Goal: Task Accomplishment & Management: Complete application form

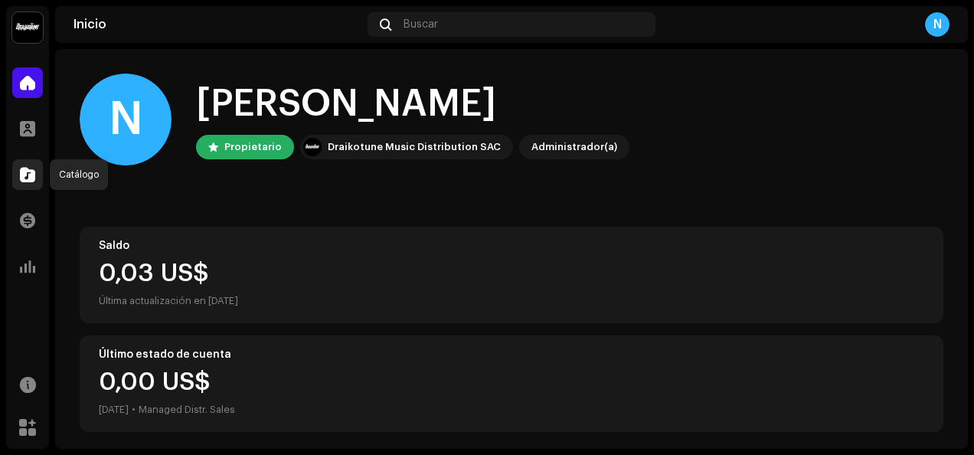
click at [26, 188] on div at bounding box center [27, 174] width 31 height 31
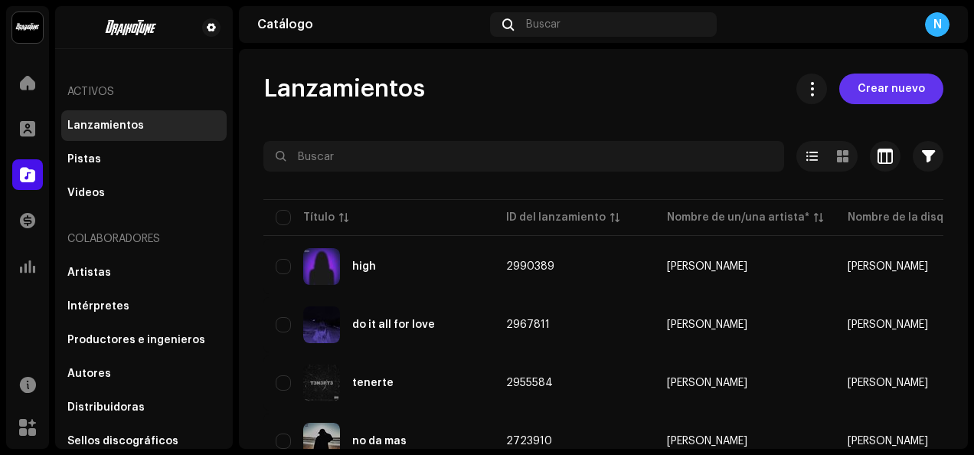
click at [873, 92] on span "Crear nuevo" at bounding box center [891, 89] width 67 height 31
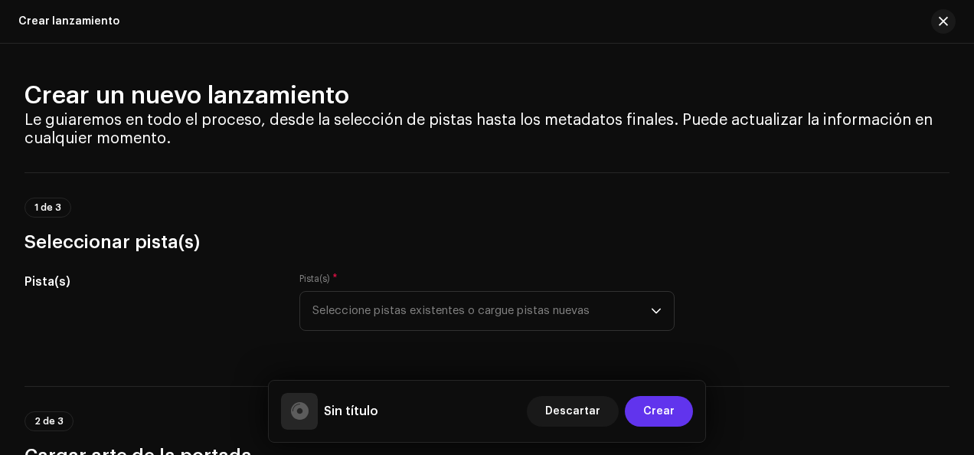
click at [665, 413] on span "Crear" at bounding box center [658, 411] width 31 height 31
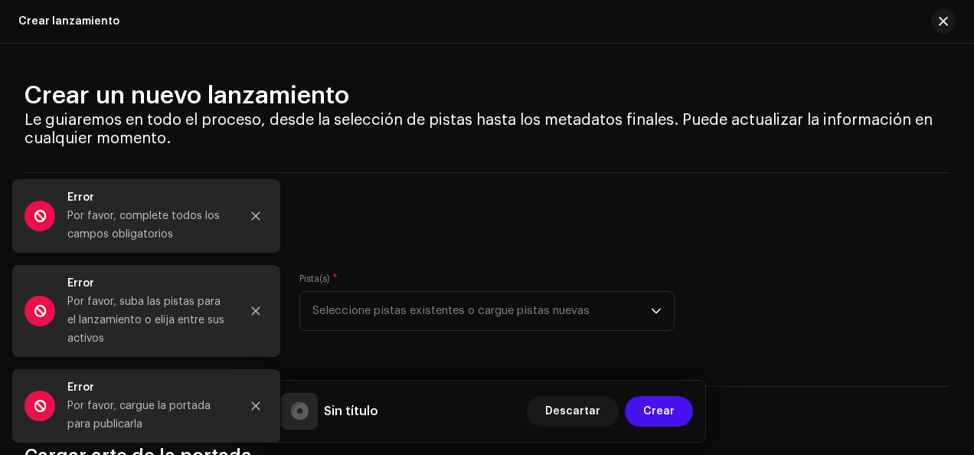
click at [363, 226] on div "1 de 3 Seleccionar pista(s)" at bounding box center [487, 226] width 925 height 57
drag, startPoint x: 259, startPoint y: 218, endPoint x: 259, endPoint y: 237, distance: 19.1
click at [259, 222] on button "Close" at bounding box center [256, 216] width 31 height 31
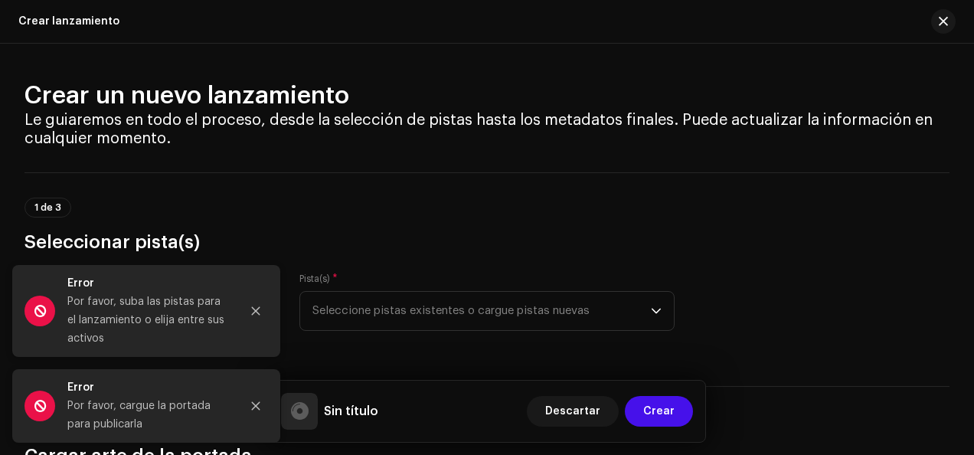
drag, startPoint x: 251, startPoint y: 313, endPoint x: 254, endPoint y: 343, distance: 30.7
click at [254, 343] on div "Error Por favor, suba las pistas para el lanzamiento o elija entre sus activos" at bounding box center [146, 311] width 268 height 92
click at [256, 404] on icon "Close" at bounding box center [255, 406] width 11 height 11
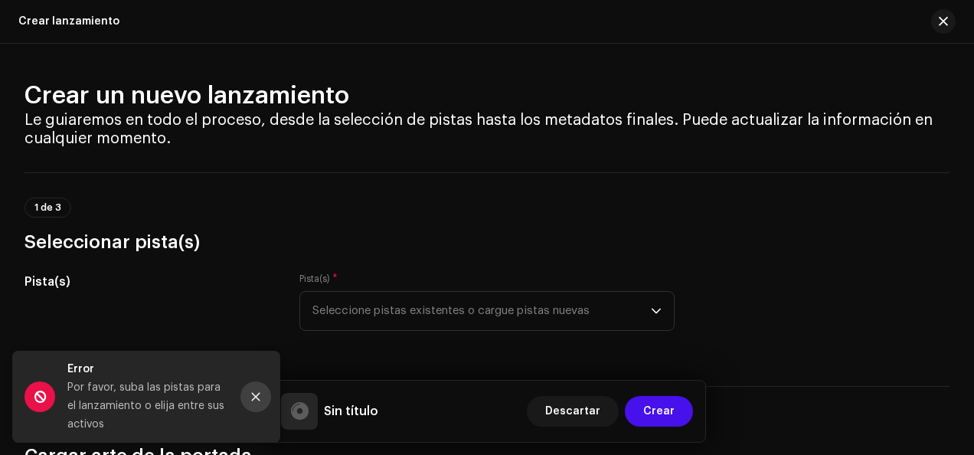
click at [251, 395] on icon "Close" at bounding box center [255, 396] width 11 height 11
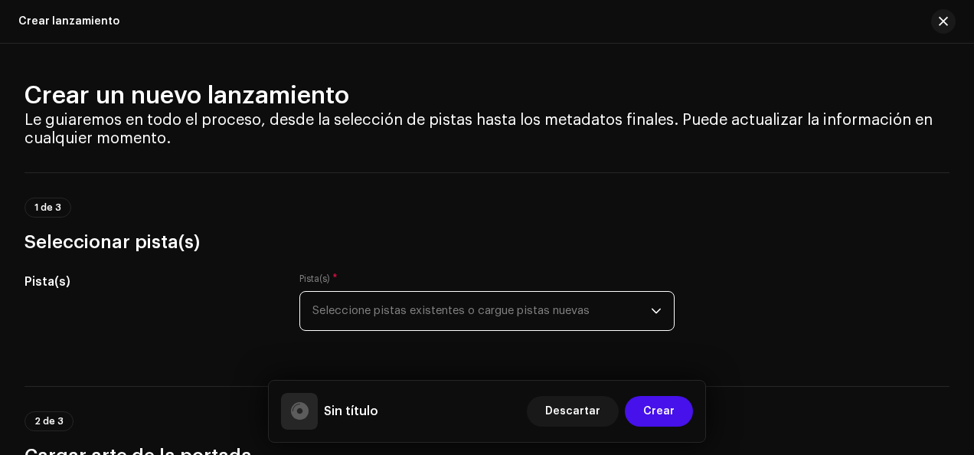
click at [401, 313] on span "Seleccione pistas existentes o cargue pistas nuevas" at bounding box center [482, 311] width 339 height 38
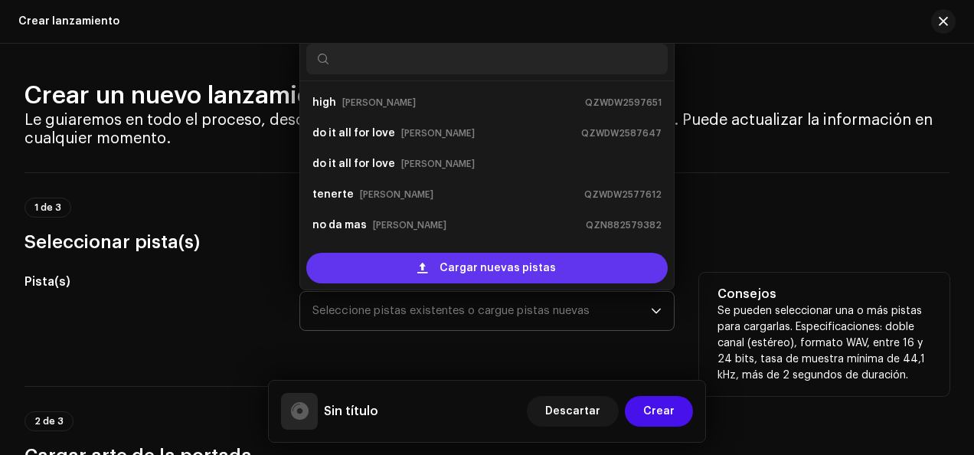
click at [435, 253] on div "Cargar nuevas pistas" at bounding box center [487, 268] width 362 height 31
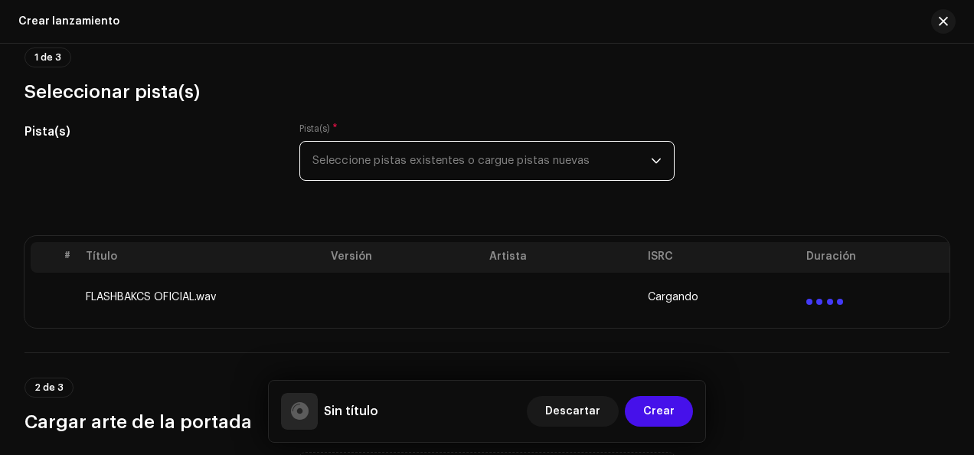
scroll to position [153, 0]
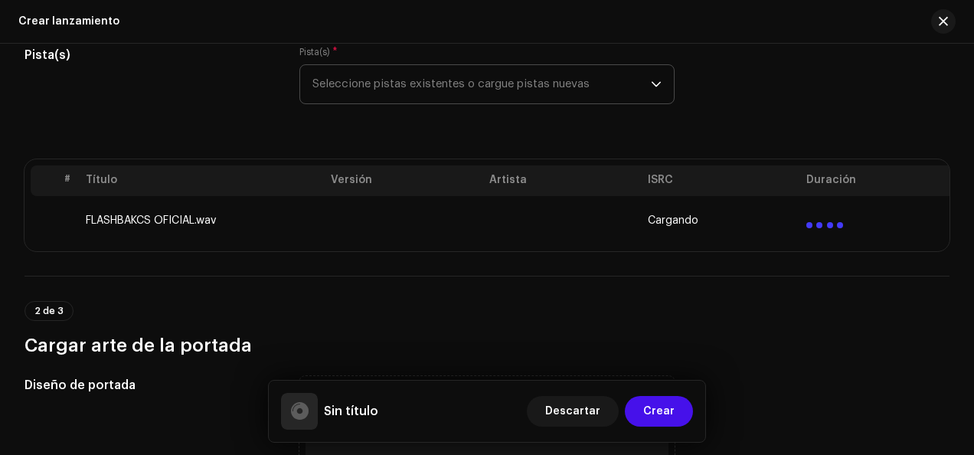
scroll to position [230, 0]
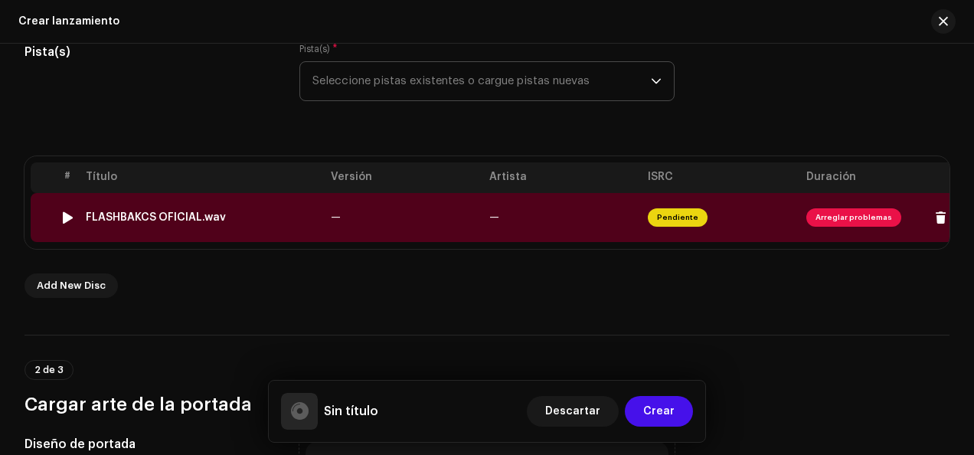
click at [864, 205] on span "Arreglar problemas" at bounding box center [880, 217] width 146 height 25
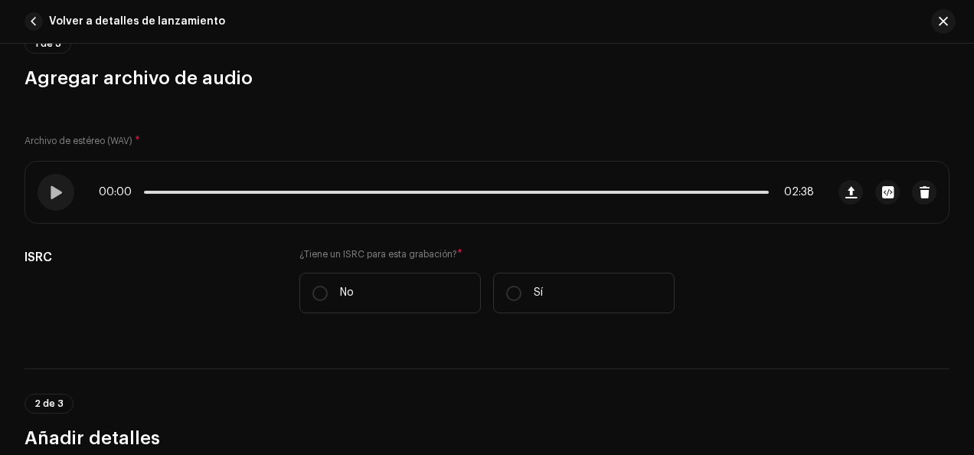
scroll to position [153, 0]
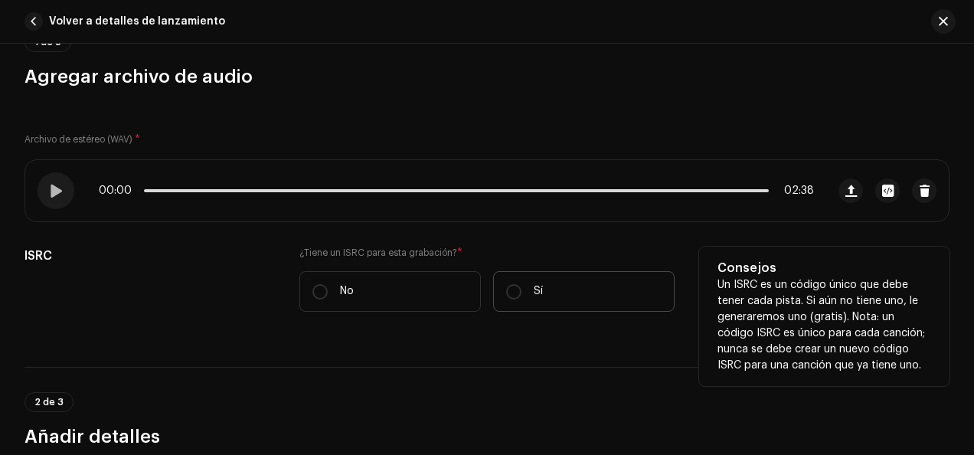
click at [562, 298] on label "Sí" at bounding box center [584, 291] width 182 height 41
click at [522, 298] on input "Sí" at bounding box center [513, 291] width 15 height 15
radio input "true"
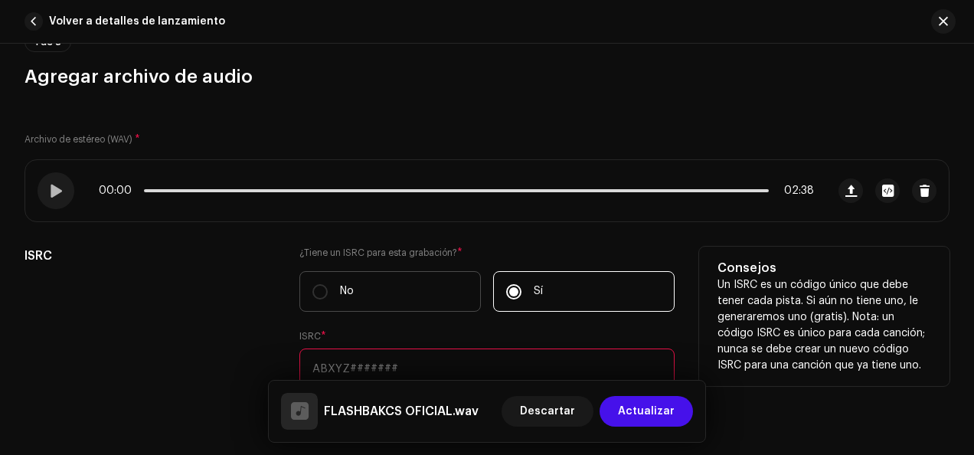
click at [434, 291] on label "No" at bounding box center [390, 291] width 182 height 41
click at [328, 291] on input "No" at bounding box center [320, 291] width 15 height 15
radio input "true"
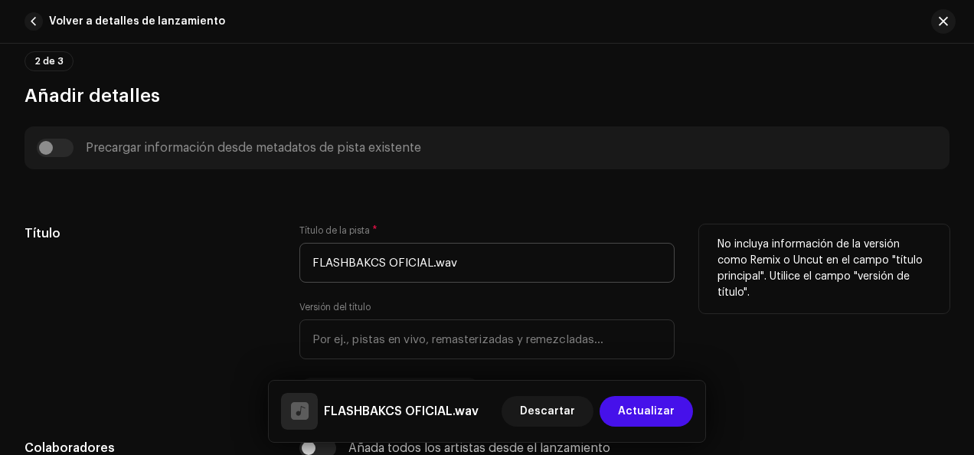
scroll to position [536, 0]
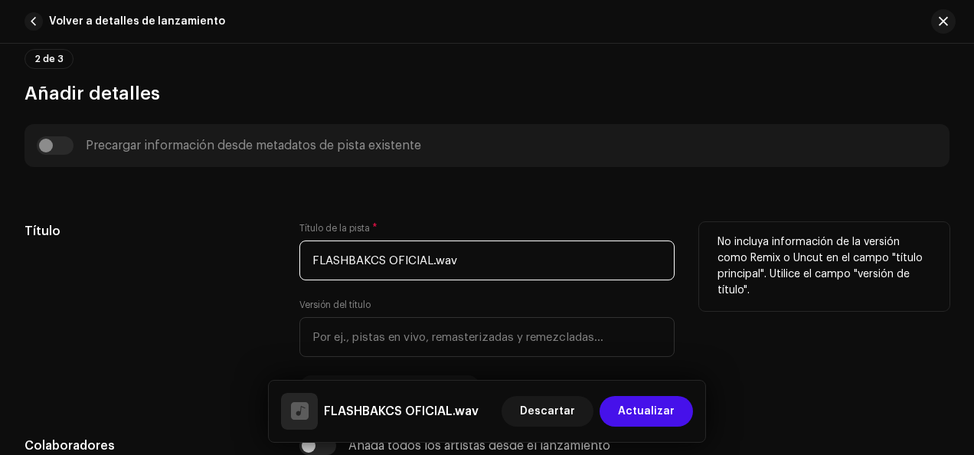
drag, startPoint x: 461, startPoint y: 267, endPoint x: 282, endPoint y: 247, distance: 180.3
click at [282, 247] on div "Título Título de la pista * FLASHBAKCS OFICIAL.wav Versión del título Traduzca …" at bounding box center [487, 311] width 925 height 178
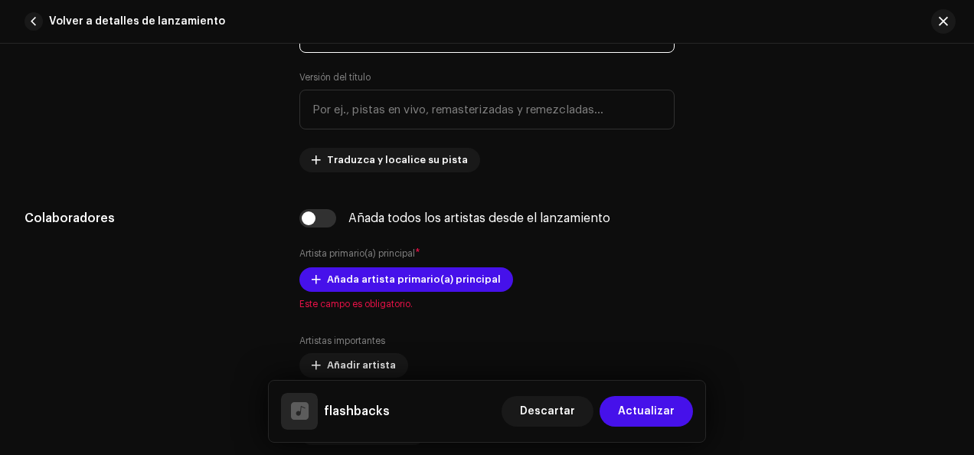
scroll to position [766, 0]
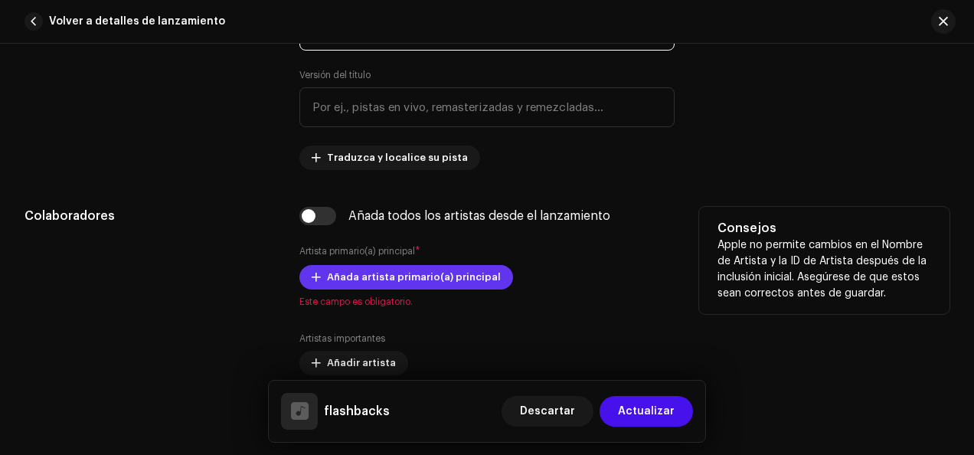
type input "flashbacks"
click at [350, 282] on span "Añada artista primario(a) principal" at bounding box center [414, 277] width 174 height 31
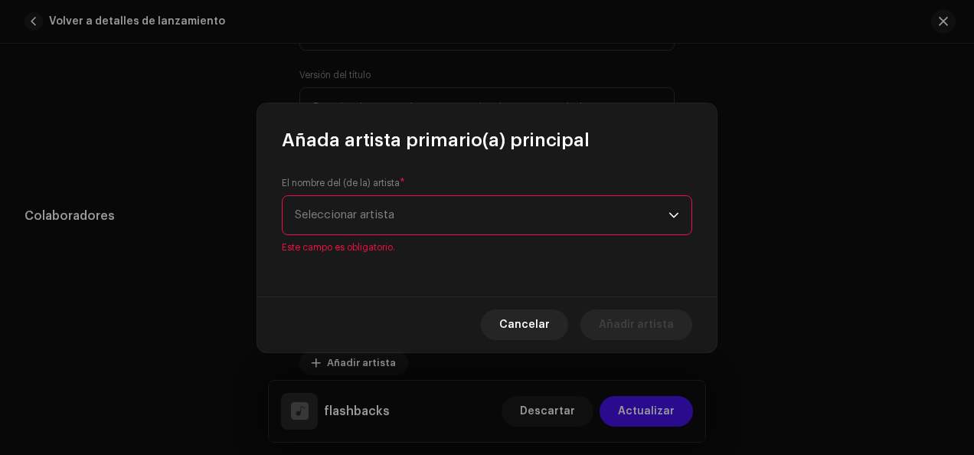
click at [386, 203] on div "El nombre del (de la) artista * Seleccionar artista Este campo es obligatorio." at bounding box center [487, 215] width 411 height 77
click at [372, 231] on span "Seleccionar artista" at bounding box center [482, 215] width 374 height 38
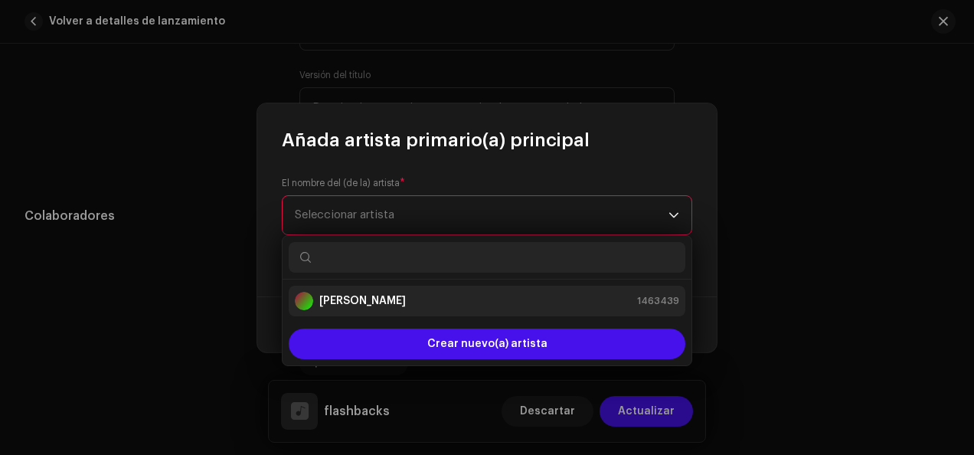
click at [371, 293] on strong "[PERSON_NAME]" at bounding box center [362, 300] width 87 height 15
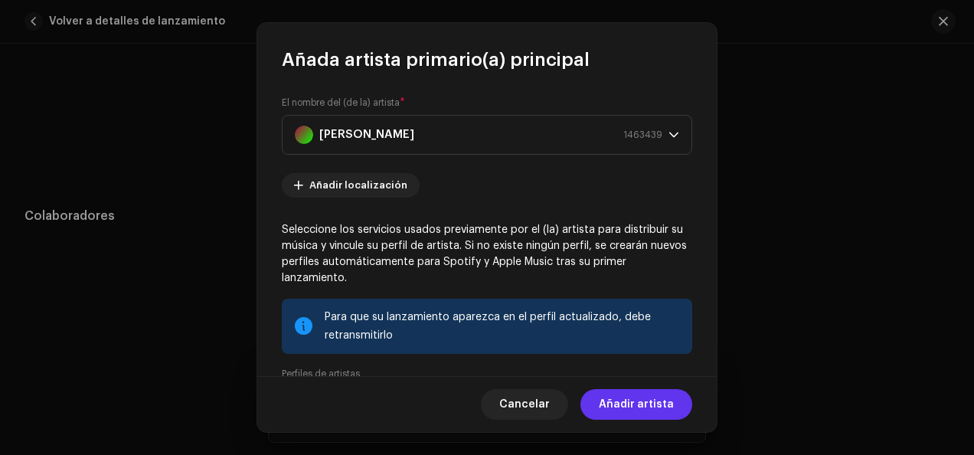
click at [651, 407] on span "Añadir artista" at bounding box center [636, 404] width 75 height 31
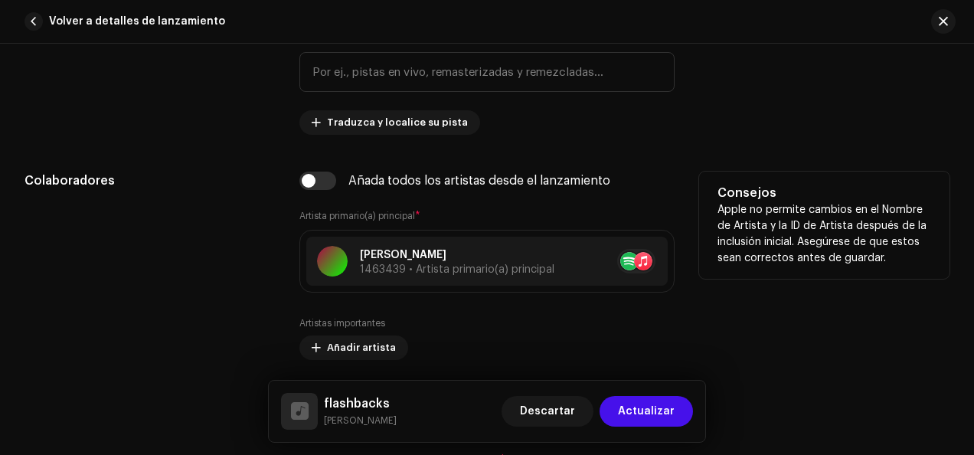
scroll to position [843, 0]
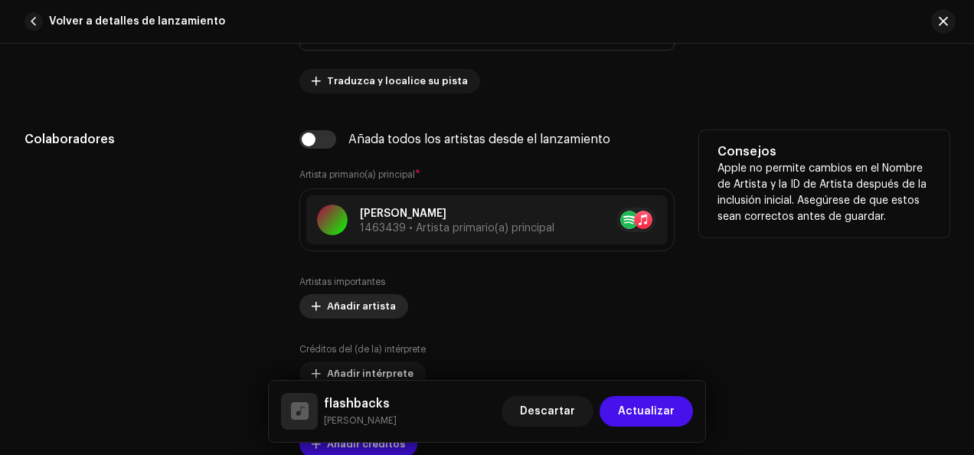
click at [328, 310] on span "Añadir artista" at bounding box center [361, 306] width 69 height 31
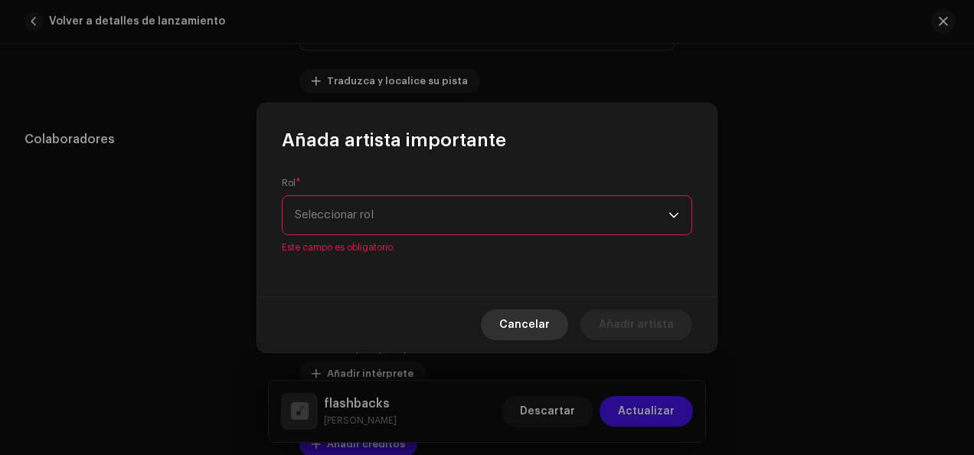
click at [550, 319] on span "Cancelar" at bounding box center [524, 324] width 51 height 31
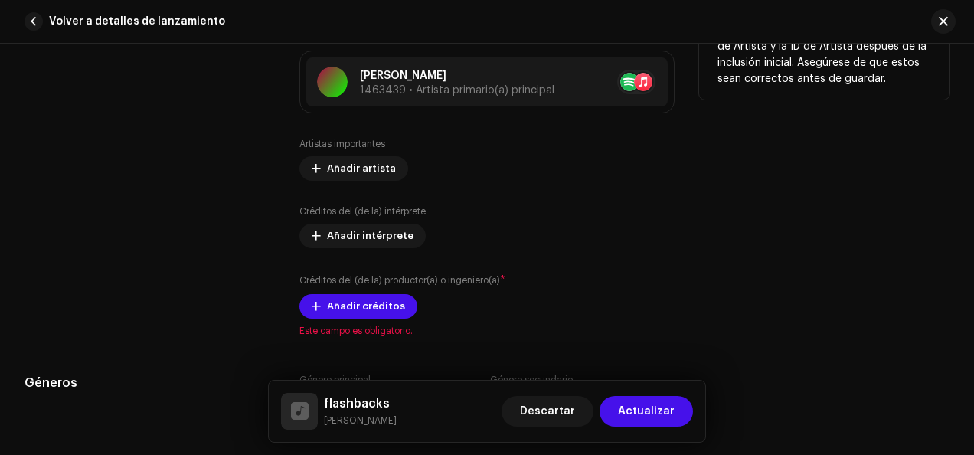
scroll to position [996, 0]
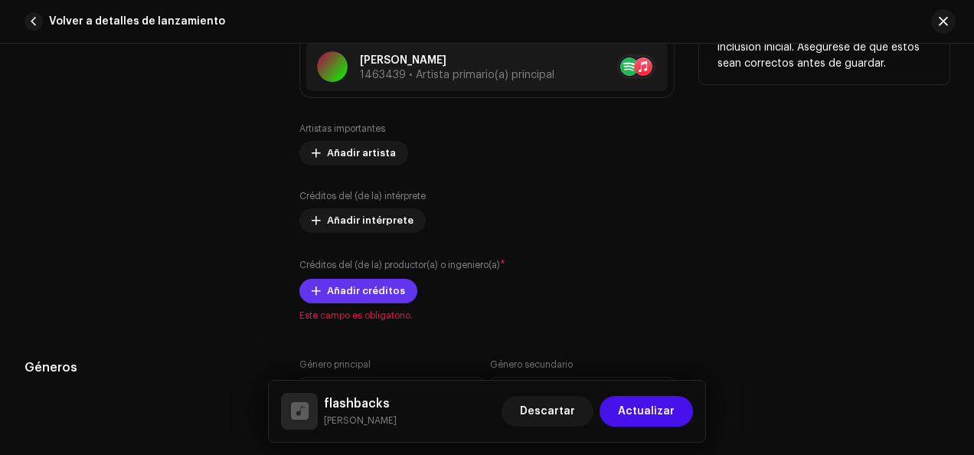
click at [365, 295] on span "Añadir créditos" at bounding box center [366, 291] width 78 height 31
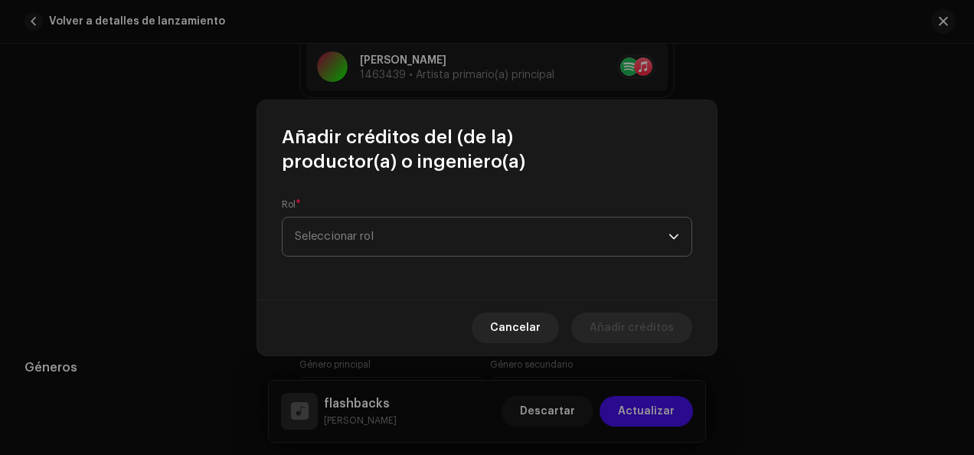
click at [447, 234] on span "Seleccionar rol" at bounding box center [482, 237] width 374 height 38
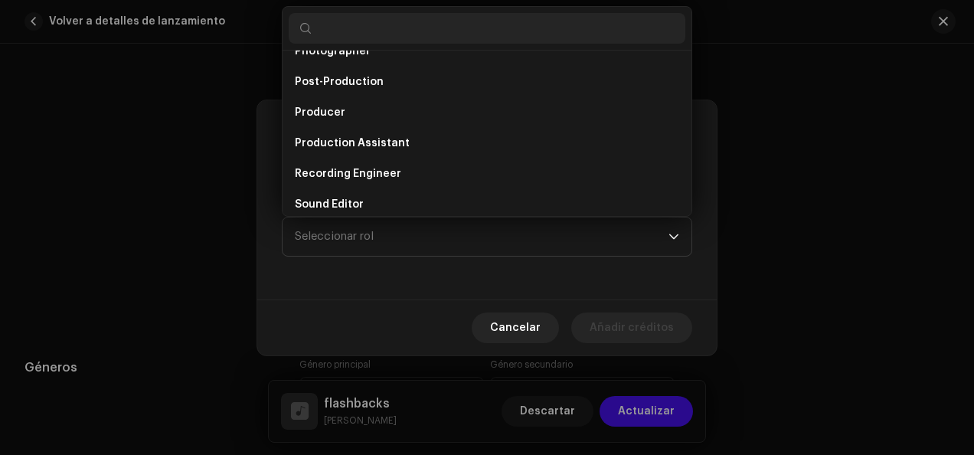
scroll to position [530, 0]
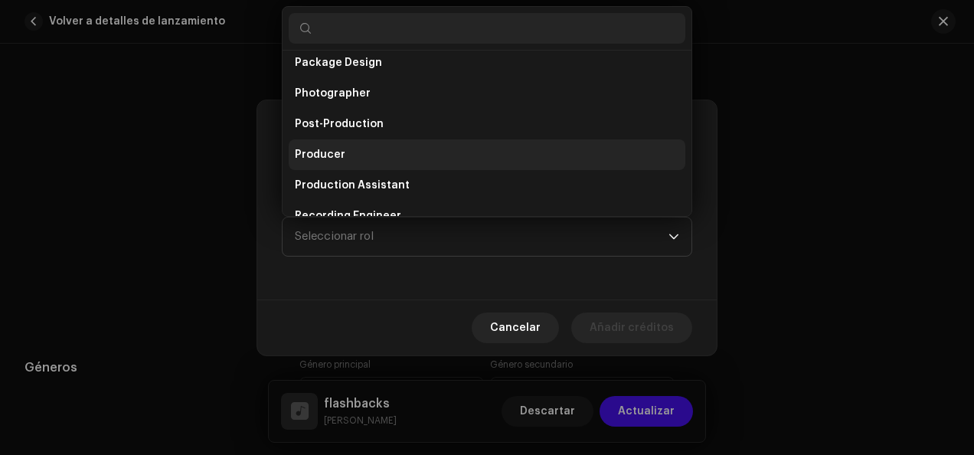
click at [390, 150] on li "Producer" at bounding box center [487, 154] width 397 height 31
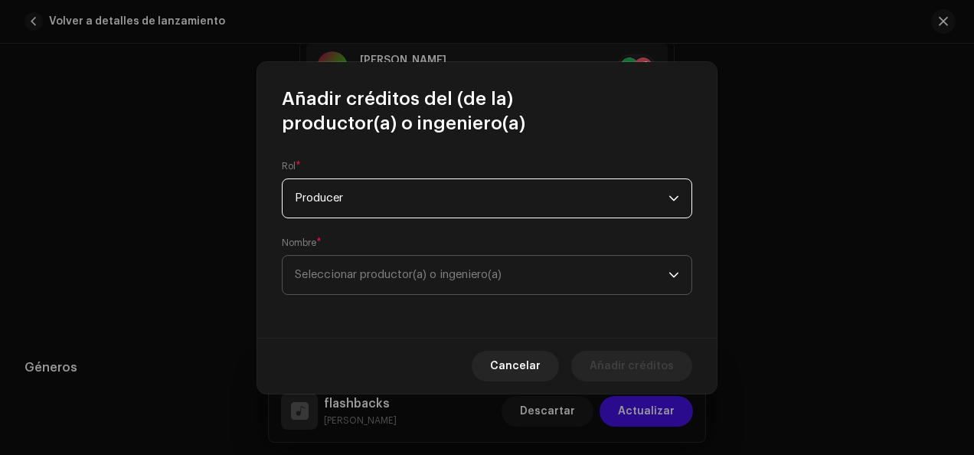
click at [425, 269] on span "Seleccionar productor(a) o ingeniero(a)" at bounding box center [398, 274] width 207 height 11
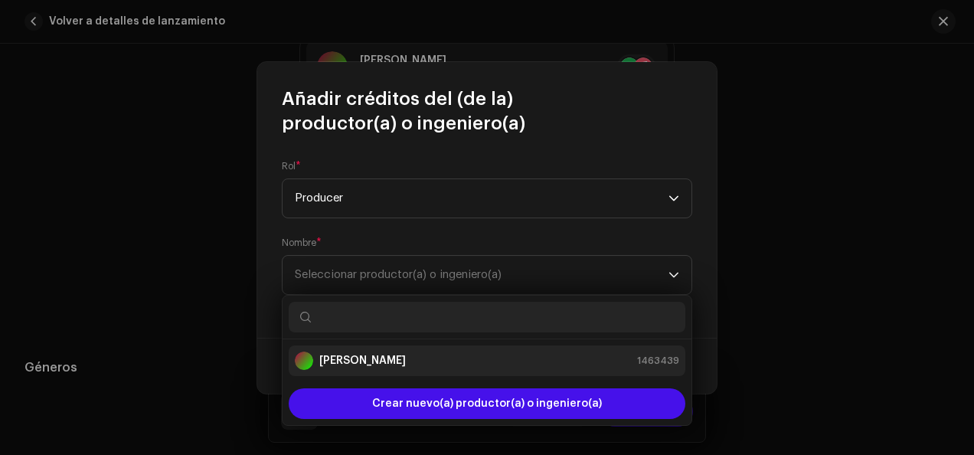
click at [407, 360] on div "[PERSON_NAME] 1463439" at bounding box center [487, 361] width 384 height 18
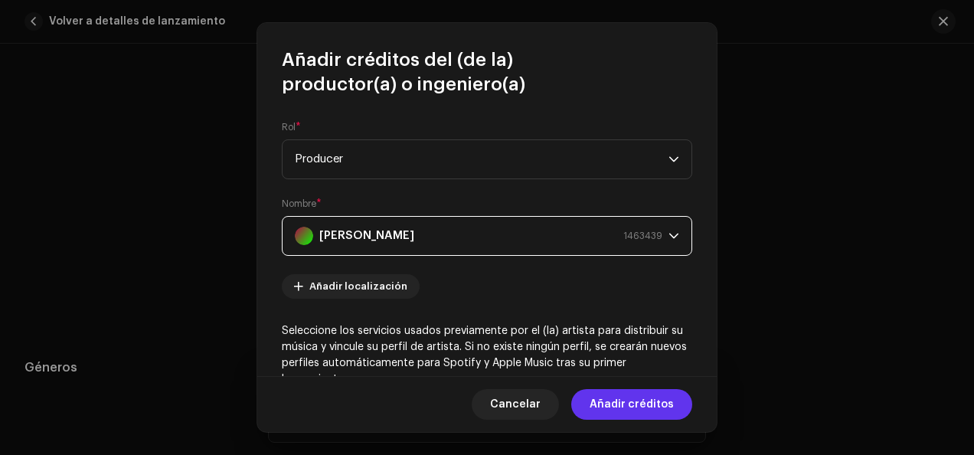
click at [604, 412] on span "Añadir créditos" at bounding box center [632, 404] width 84 height 31
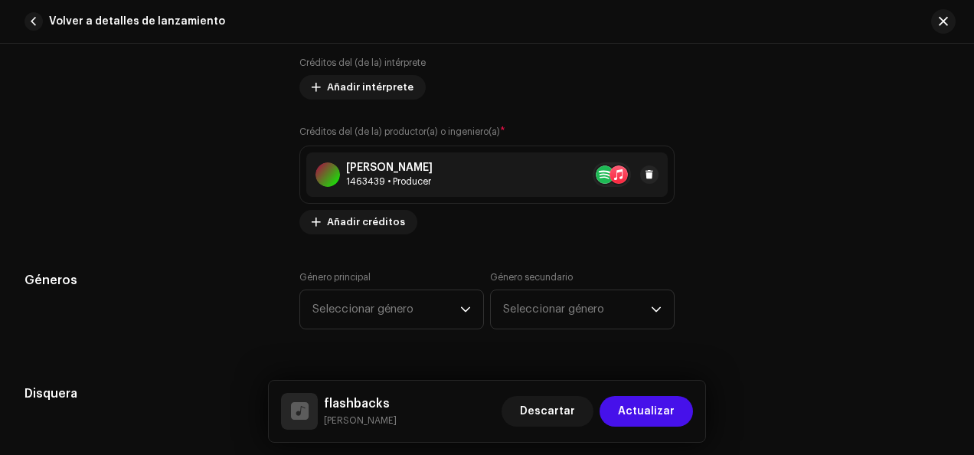
scroll to position [1149, 0]
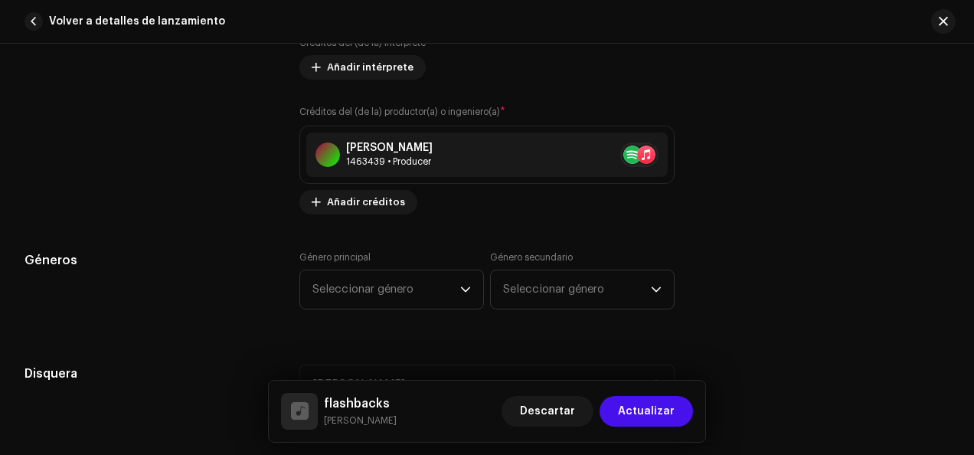
click at [401, 309] on div "Género principal Seleccionar género Género secundario Seleccionar género" at bounding box center [486, 289] width 375 height 77
click at [407, 287] on span "Seleccionar género" at bounding box center [387, 289] width 148 height 38
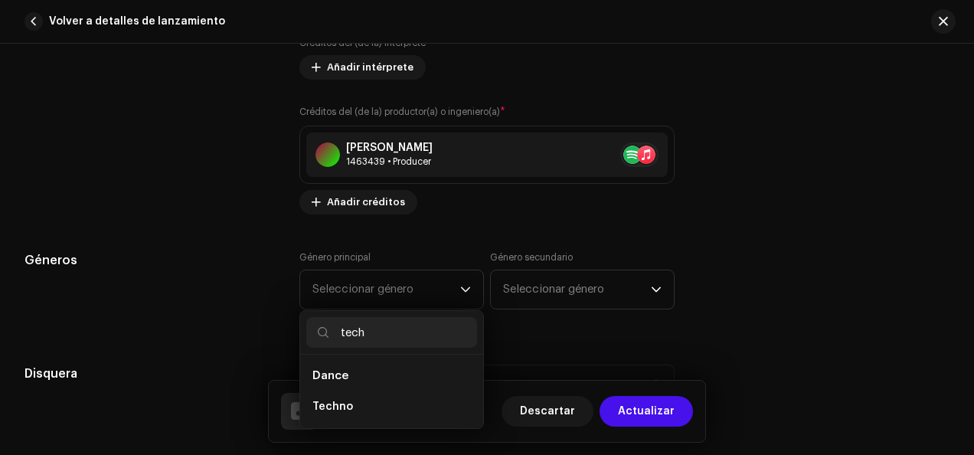
scroll to position [0, 0]
type input "tech"
click at [348, 404] on span "Techno" at bounding box center [333, 406] width 41 height 15
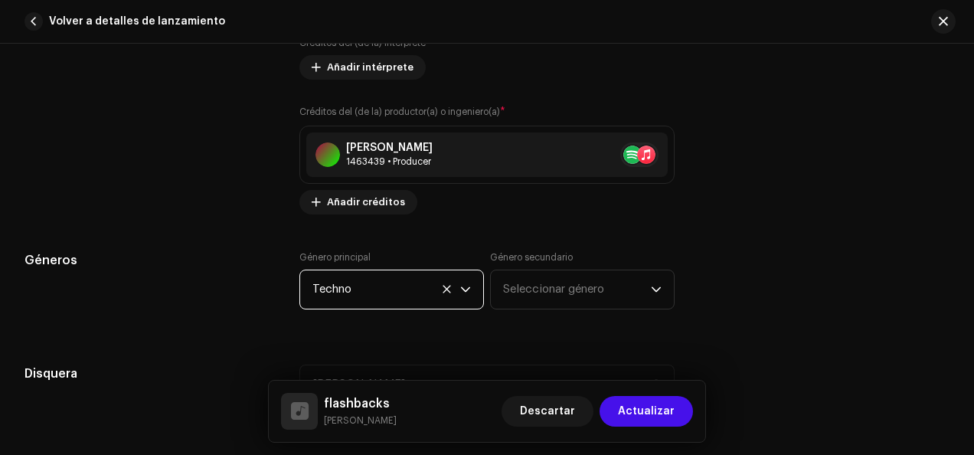
click at [386, 288] on span "Techno" at bounding box center [387, 289] width 148 height 38
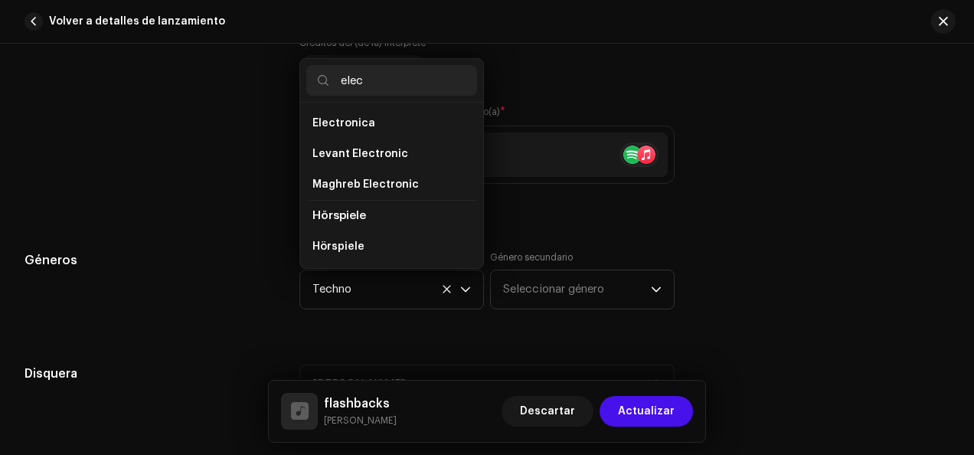
scroll to position [217, 0]
type input "elec"
click at [371, 191] on li "Electronica" at bounding box center [391, 185] width 171 height 31
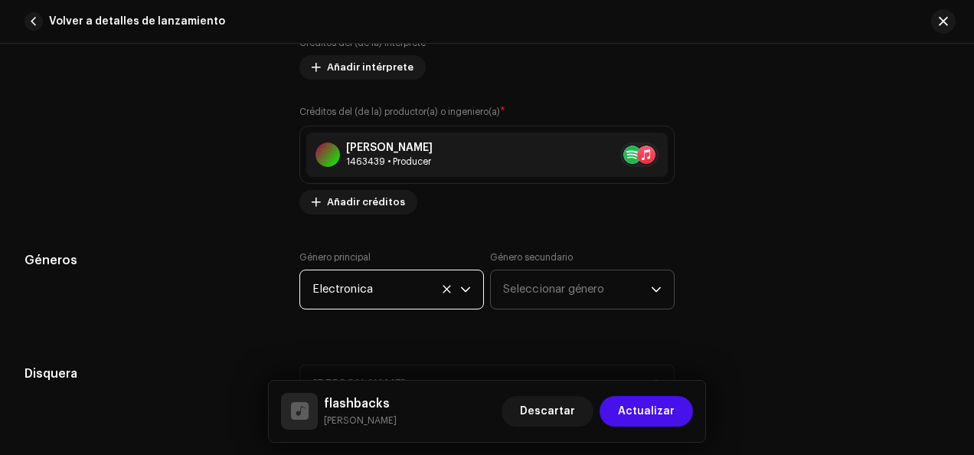
click at [611, 297] on span "Seleccionar género" at bounding box center [577, 289] width 148 height 38
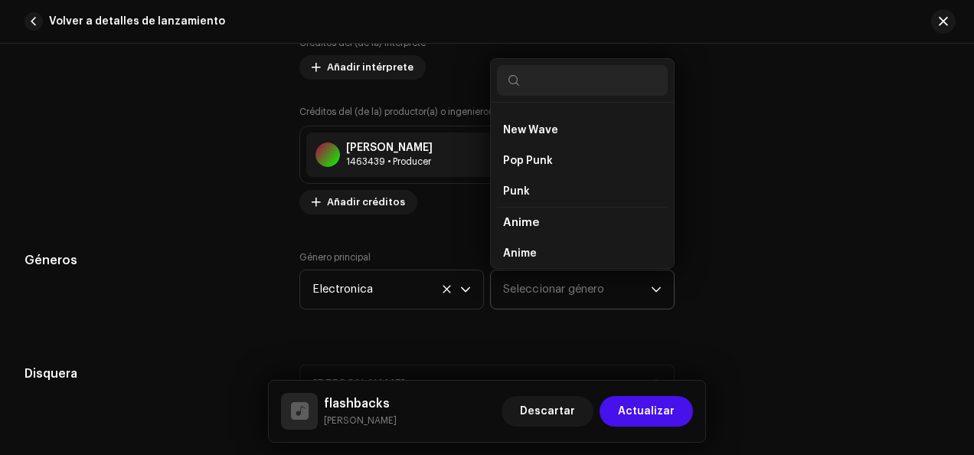
scroll to position [1149, 0]
type input "pop"
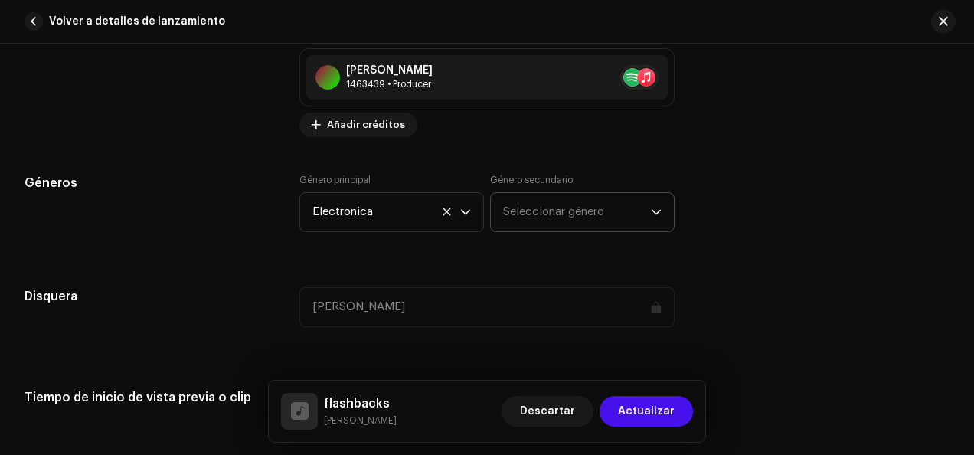
scroll to position [1225, 0]
click at [577, 217] on span "Seleccionar género" at bounding box center [577, 213] width 148 height 38
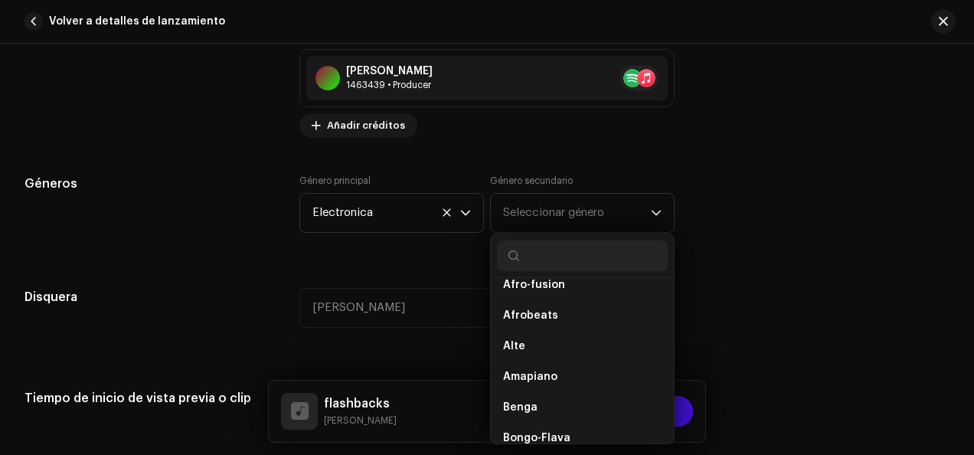
scroll to position [221, 0]
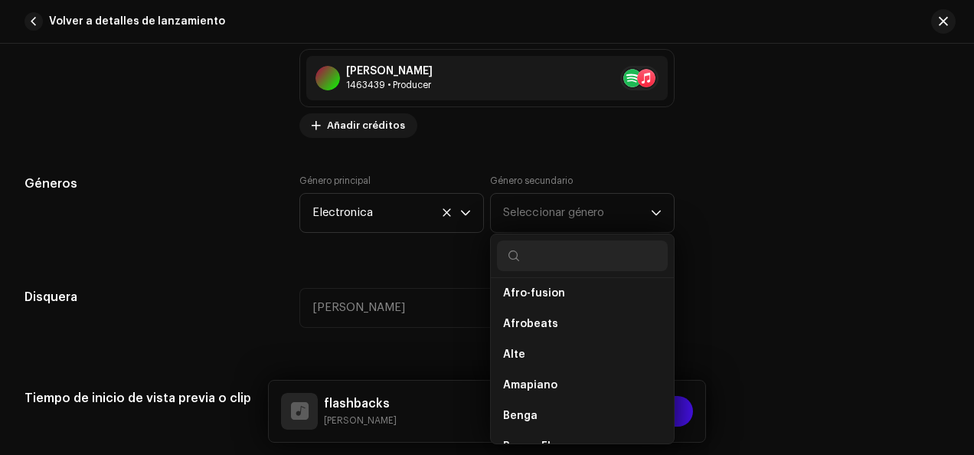
click at [838, 247] on div "Géneros Género principal Electronica Género secundario Seleccionar género Afric…" at bounding box center [487, 213] width 925 height 77
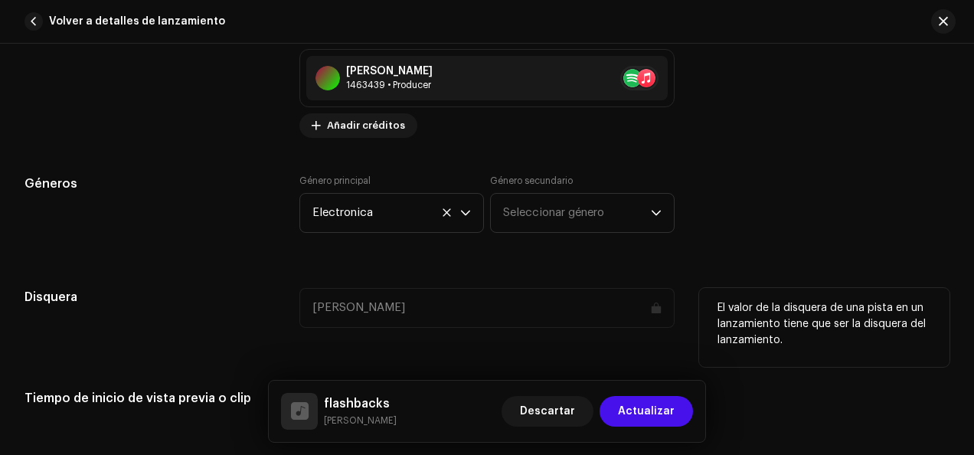
click at [412, 296] on div "[PERSON_NAME]" at bounding box center [486, 308] width 375 height 40
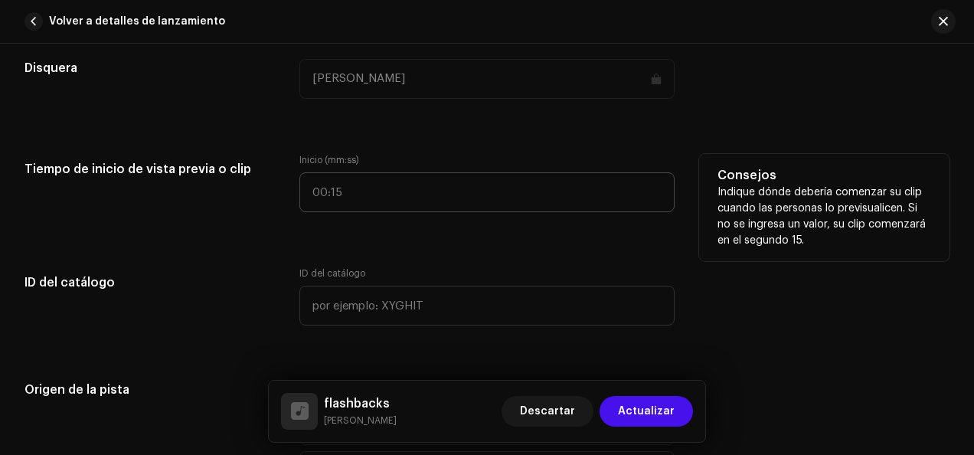
scroll to position [1455, 0]
click at [332, 190] on input ":" at bounding box center [486, 192] width 375 height 40
drag, startPoint x: 322, startPoint y: 191, endPoint x: 306, endPoint y: 194, distance: 15.5
click at [306, 194] on input "23:" at bounding box center [486, 192] width 375 height 40
type input "0 :23"
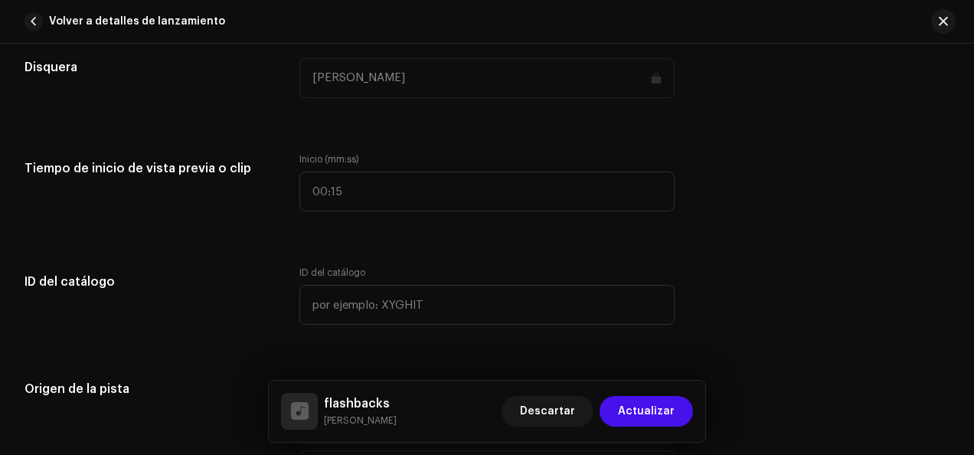
click at [319, 239] on div "Detalles de la pista Complete los siguientes pasos para finalizar su pista. 1 d…" at bounding box center [487, 298] width 974 height 3346
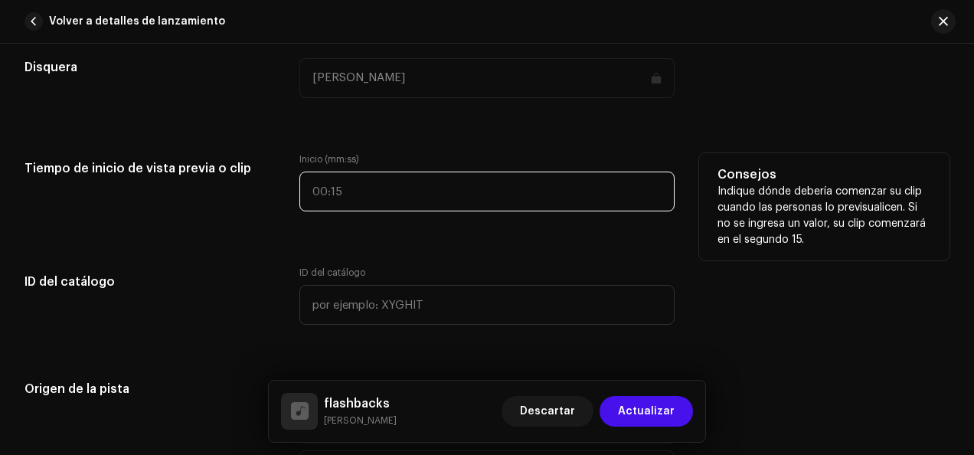
type input ":"
click at [327, 191] on input ":" at bounding box center [486, 192] width 375 height 40
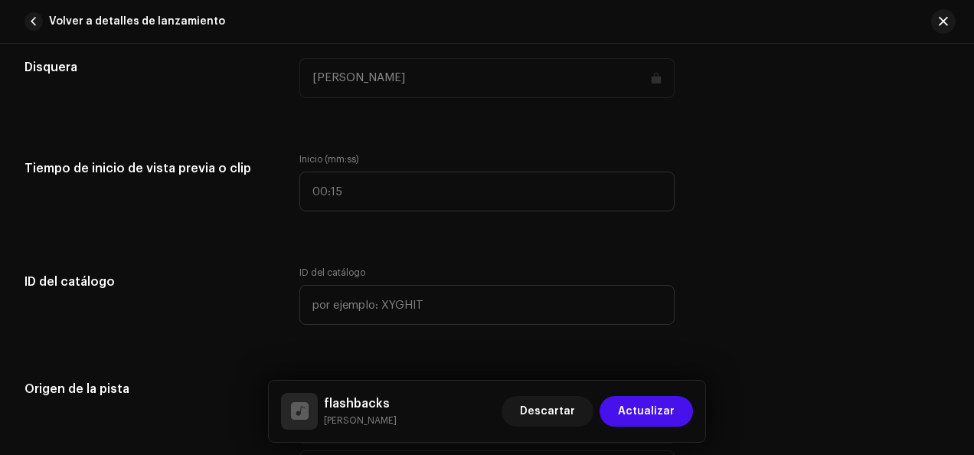
click at [364, 254] on div "Detalles de la pista Complete los siguientes pasos para finalizar su pista. 1 d…" at bounding box center [487, 298] width 974 height 3346
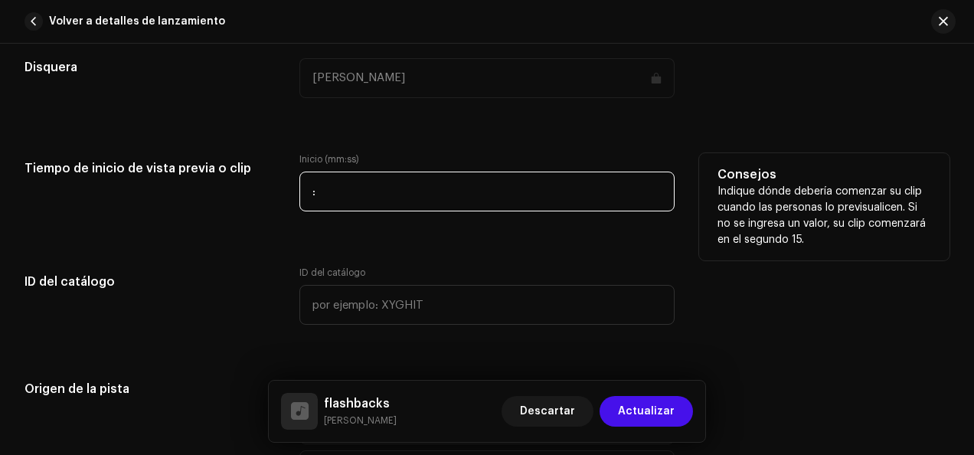
click at [348, 205] on input ":" at bounding box center [486, 192] width 375 height 40
type input "00:23"
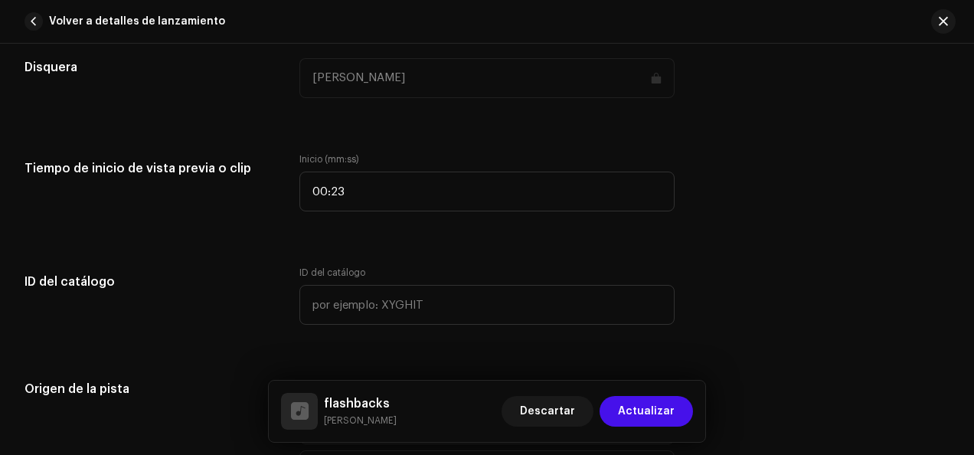
click at [360, 256] on div "Detalles de la pista Complete los siguientes pasos para finalizar su pista. 1 d…" at bounding box center [487, 298] width 974 height 3346
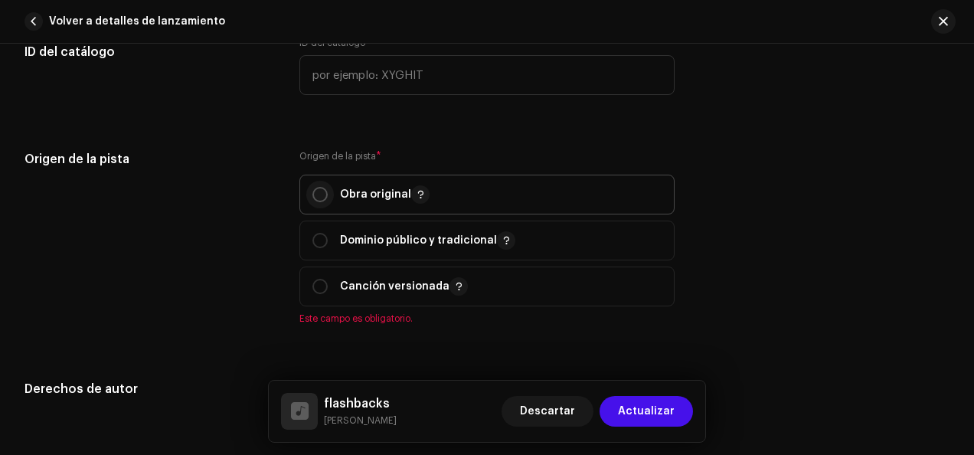
click at [316, 188] on input "radio" at bounding box center [320, 194] width 15 height 15
radio input "true"
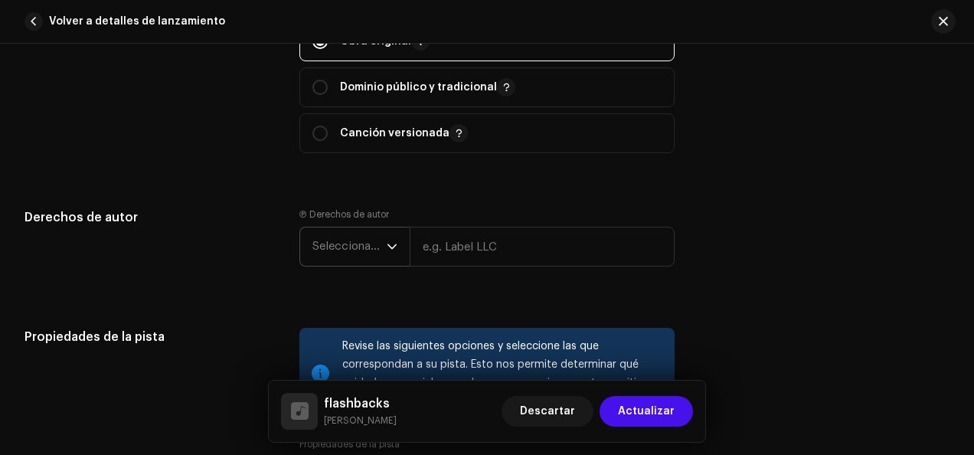
click at [351, 251] on span "Seleccionar año" at bounding box center [350, 246] width 74 height 38
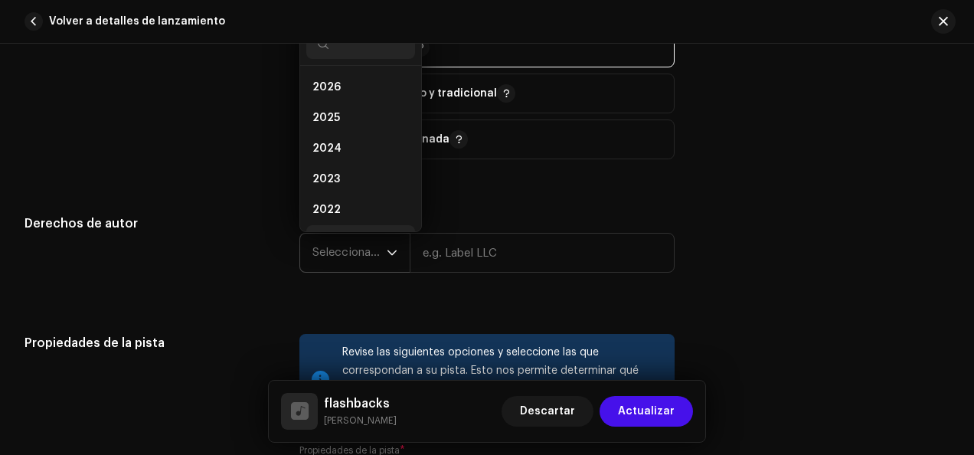
scroll to position [25, 0]
click at [358, 103] on li "2025" at bounding box center [360, 93] width 109 height 31
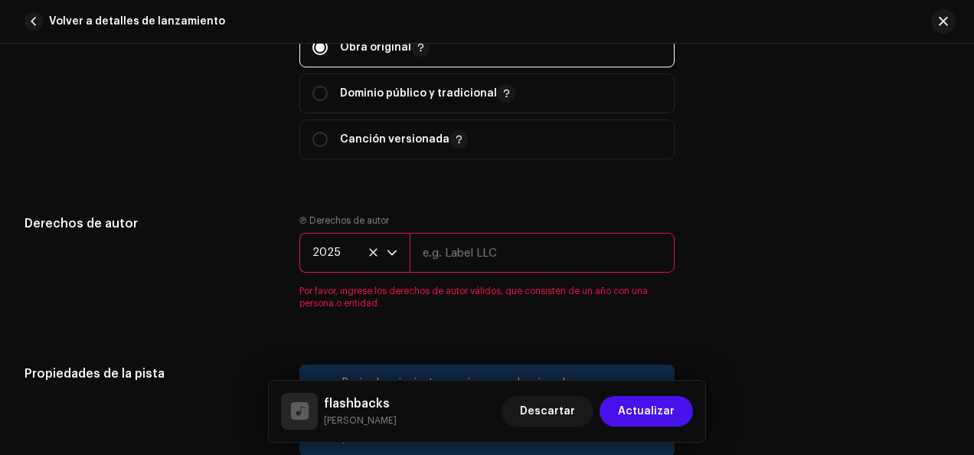
click at [478, 260] on input "text" at bounding box center [542, 253] width 265 height 40
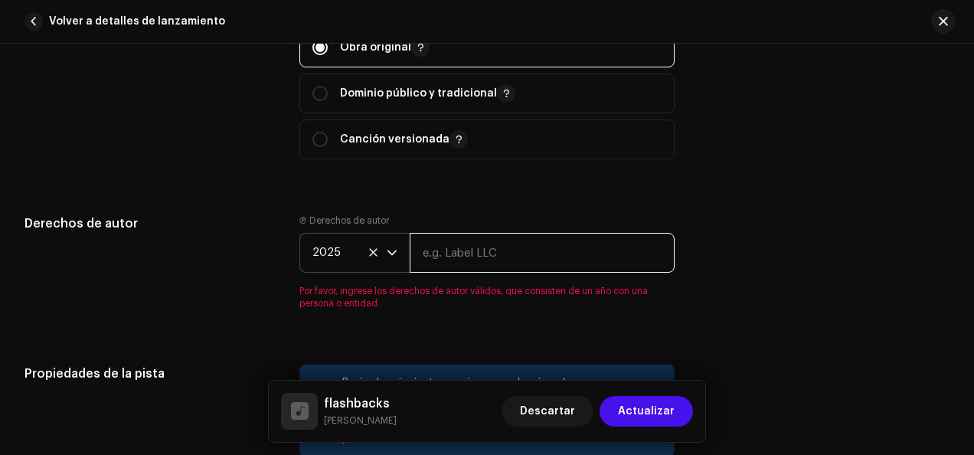
type input "[PERSON_NAME]"
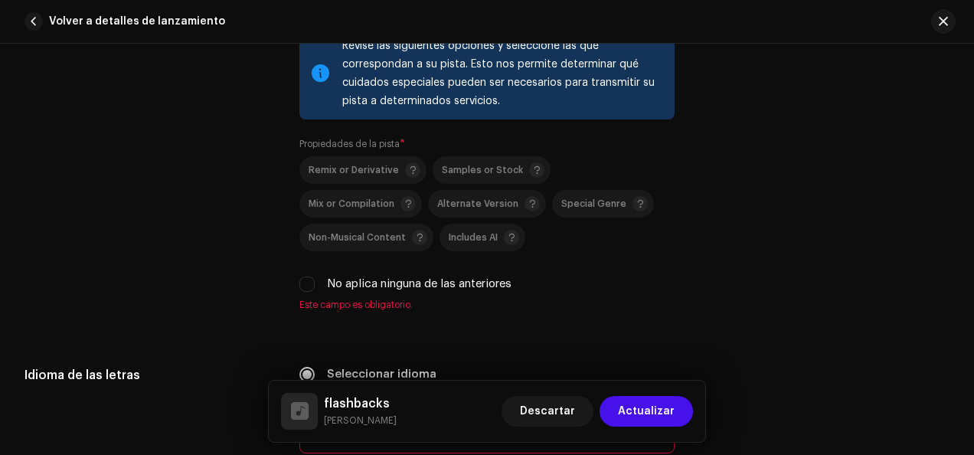
click at [458, 288] on label "No aplica ninguna de las anteriores" at bounding box center [419, 284] width 185 height 17
click at [315, 288] on input "No aplica ninguna de las anteriores" at bounding box center [306, 284] width 15 height 15
checkbox input "true"
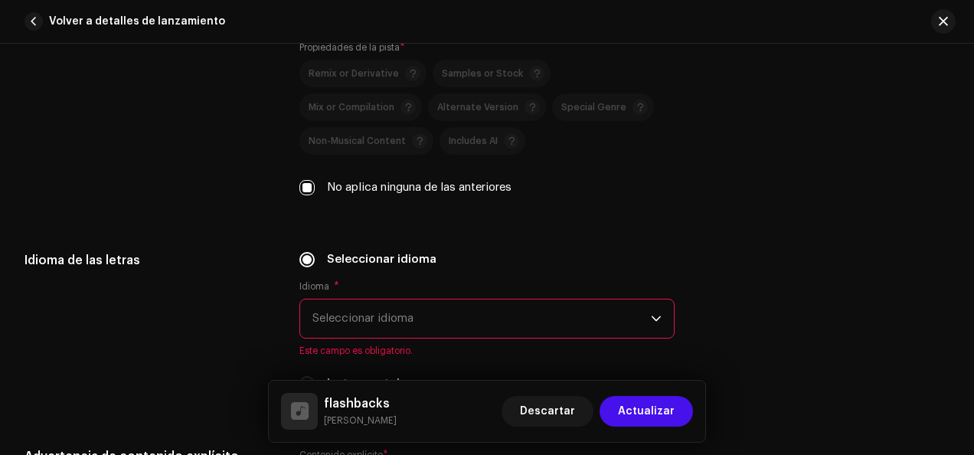
scroll to position [2292, 0]
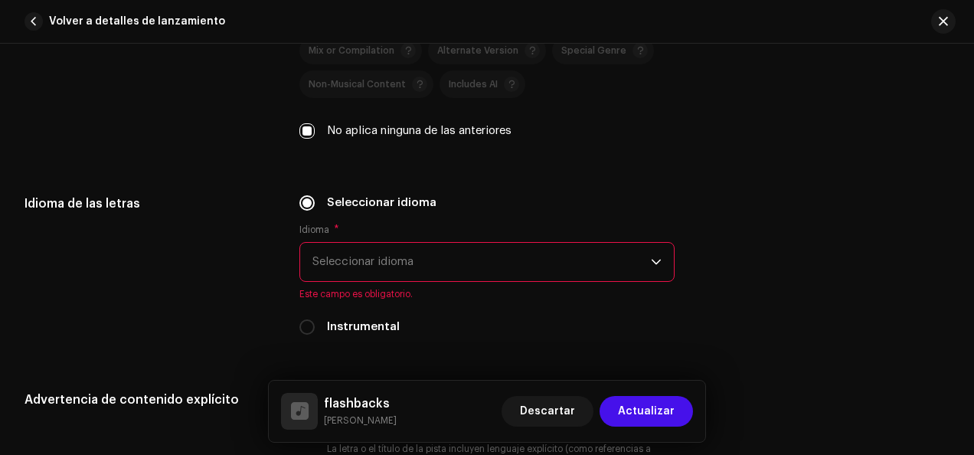
click at [456, 275] on span "Seleccionar idioma" at bounding box center [482, 262] width 339 height 38
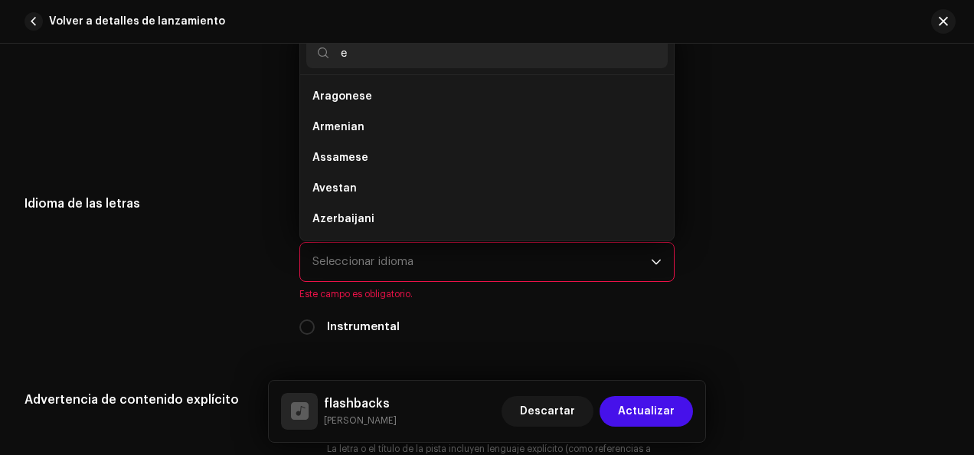
scroll to position [6, 0]
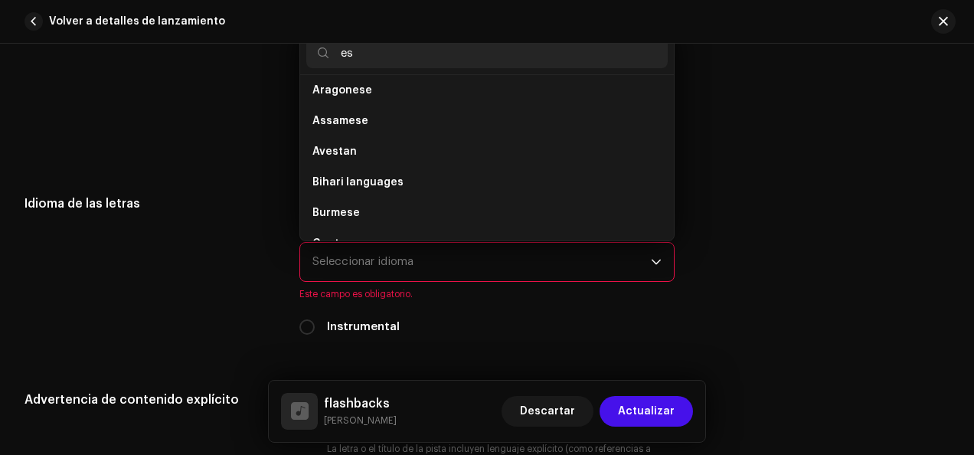
type input "e"
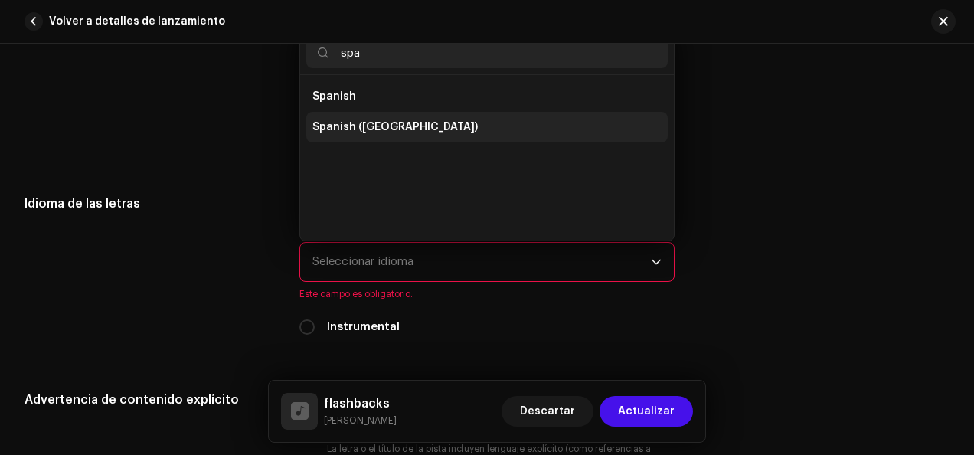
type input "spa"
click at [419, 131] on span "Spanish ([GEOGRAPHIC_DATA])" at bounding box center [395, 126] width 165 height 15
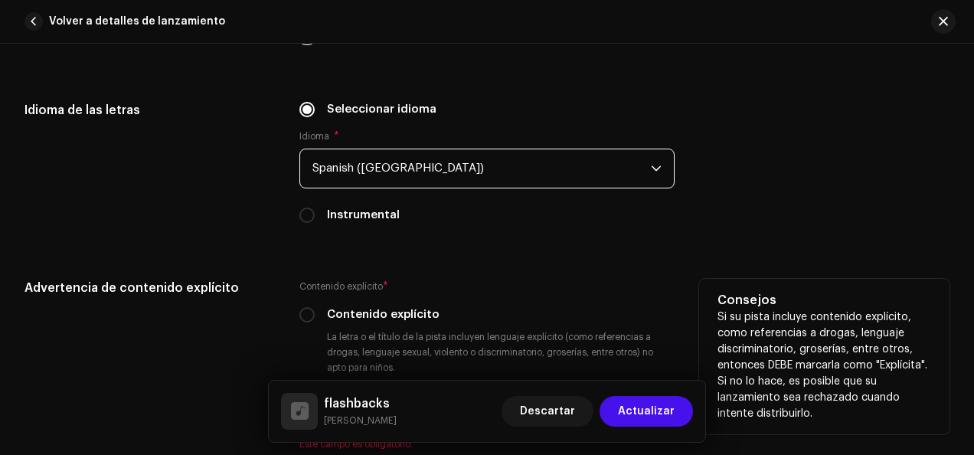
scroll to position [2445, 0]
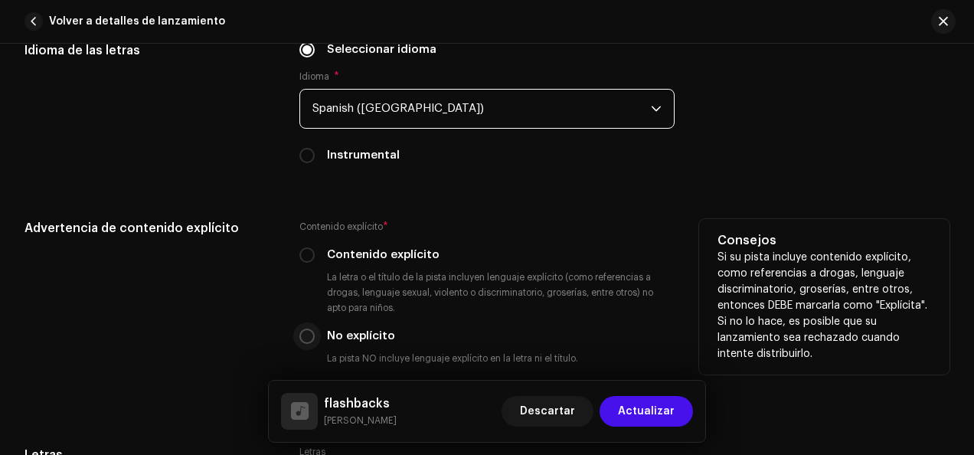
click at [312, 332] on input "No explícito" at bounding box center [306, 336] width 15 height 15
radio input "true"
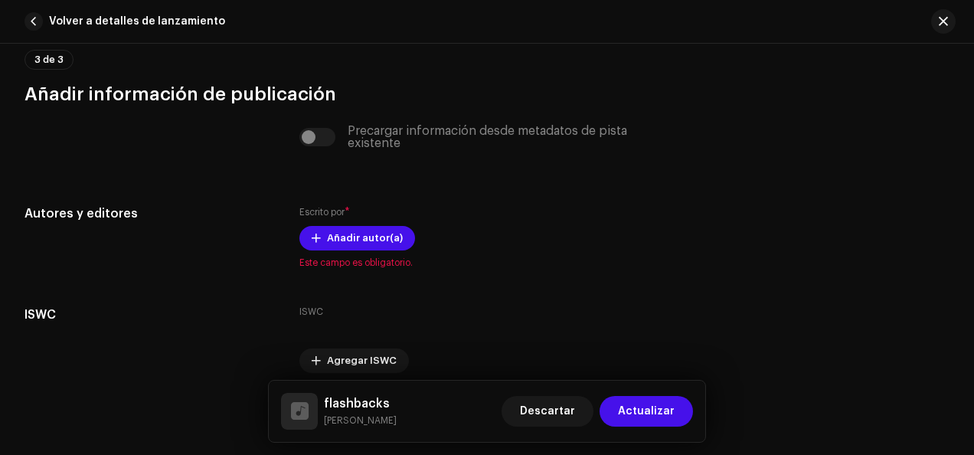
scroll to position [2981, 0]
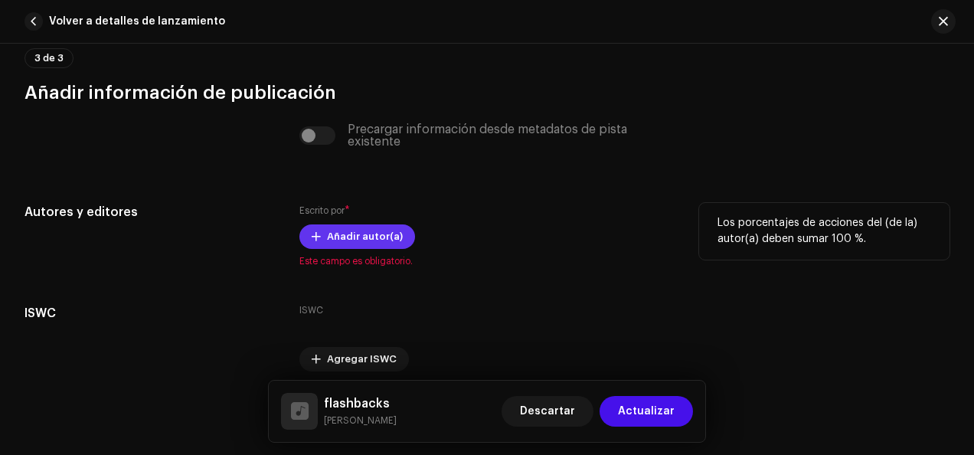
click at [389, 237] on span "Añadir autor(a)" at bounding box center [365, 236] width 76 height 31
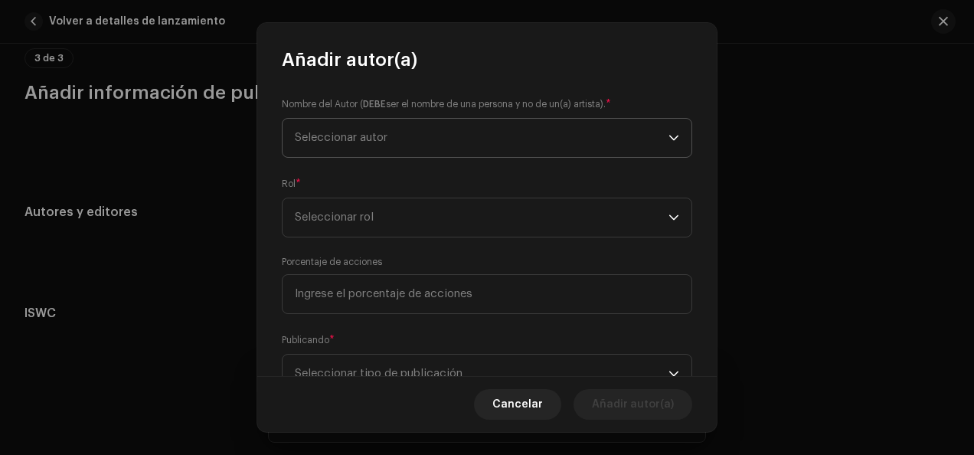
click at [467, 129] on span "Seleccionar autor" at bounding box center [482, 138] width 374 height 38
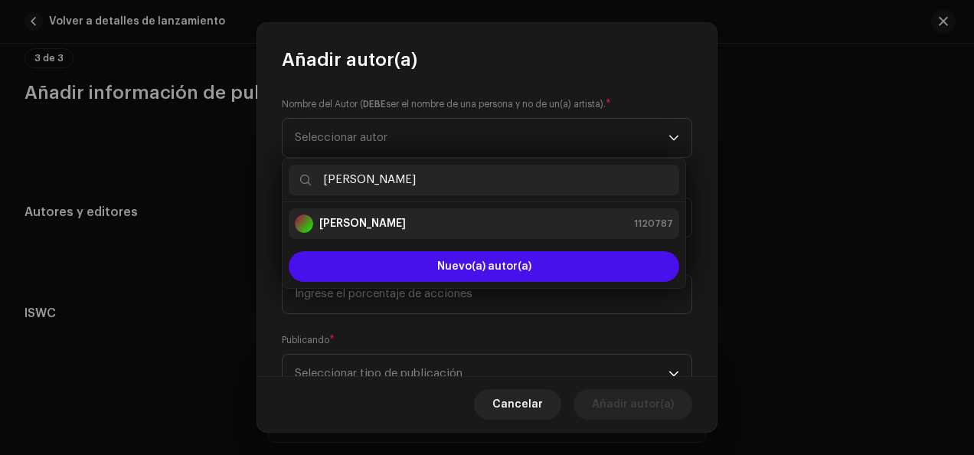
type input "[PERSON_NAME]"
click at [429, 214] on div "[PERSON_NAME] 1120787" at bounding box center [484, 223] width 378 height 18
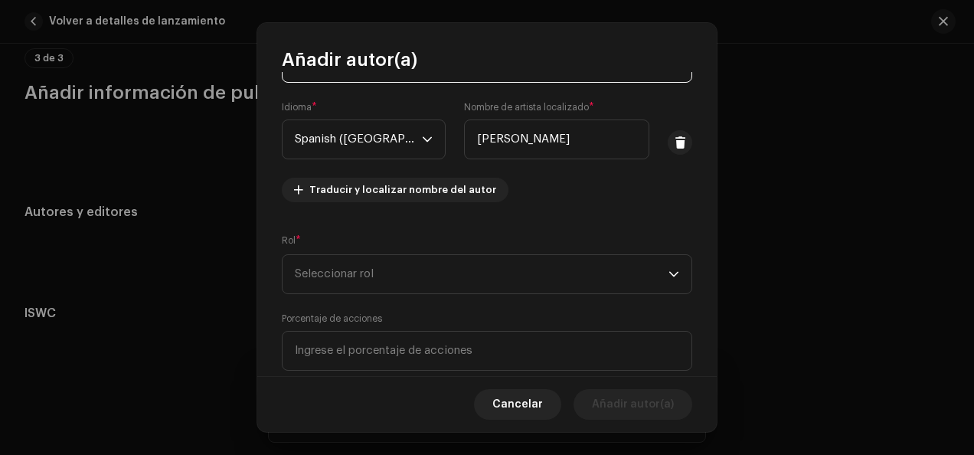
scroll to position [77, 0]
click at [430, 277] on span "Seleccionar rol" at bounding box center [482, 273] width 374 height 38
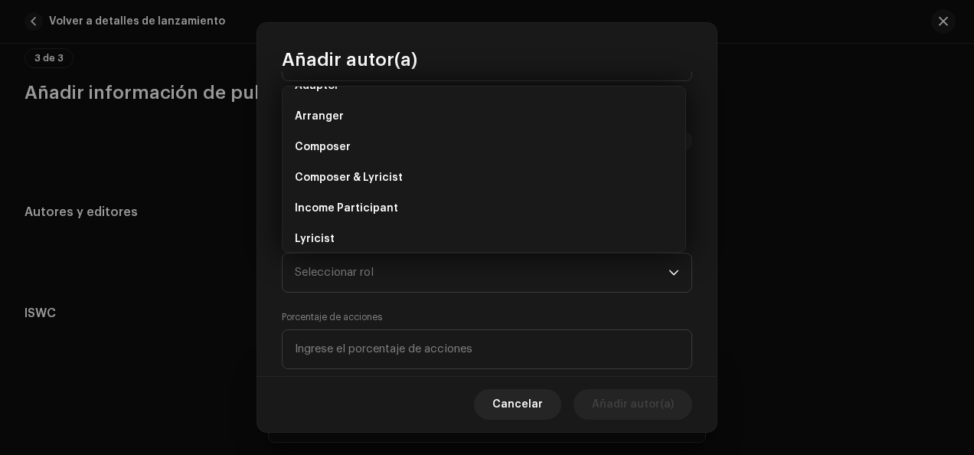
scroll to position [0, 0]
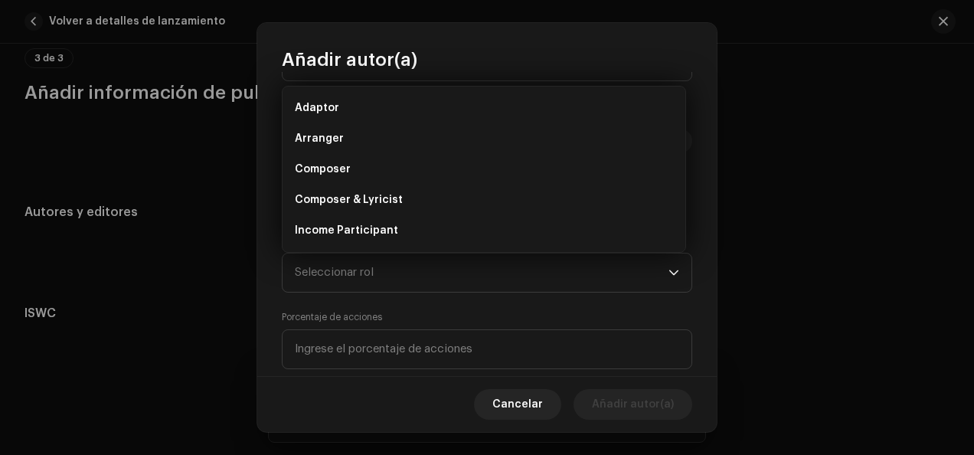
click at [404, 189] on li "Composer & Lyricist" at bounding box center [484, 200] width 391 height 31
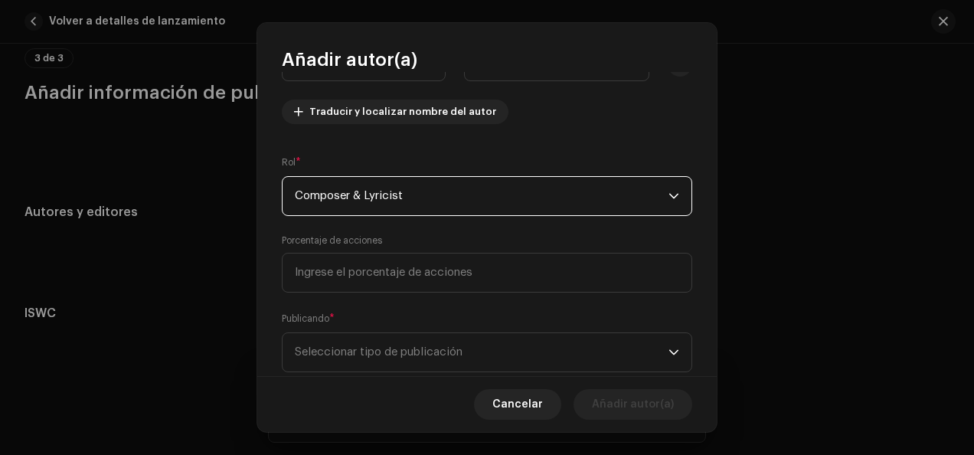
scroll to position [191, 0]
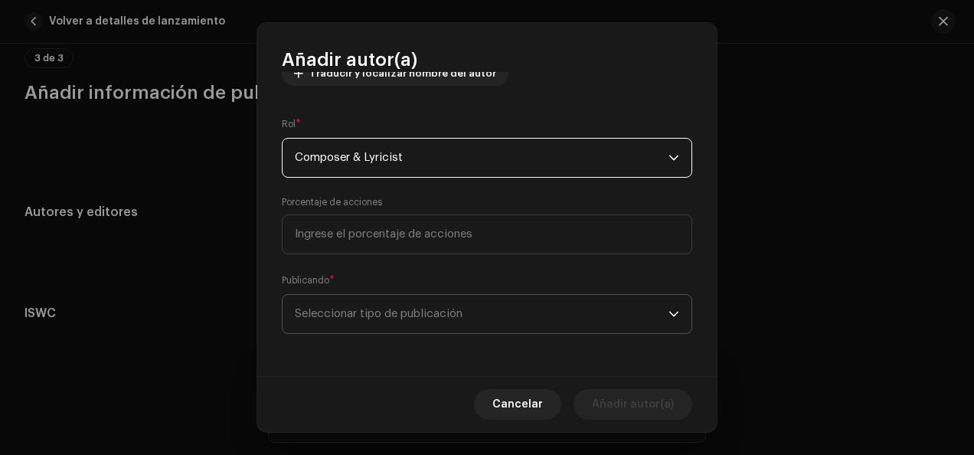
click at [415, 308] on span "Seleccionar tipo de publicación" at bounding box center [482, 314] width 374 height 38
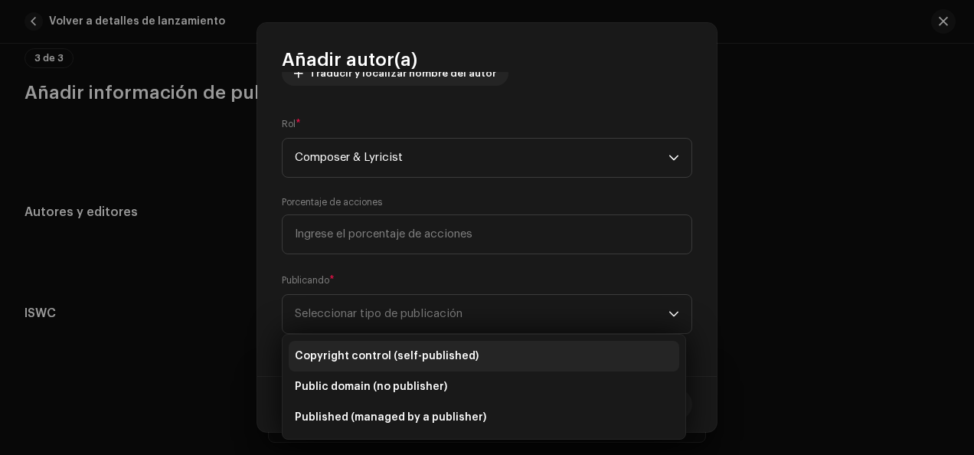
click at [420, 346] on li "Copyright control (self-published)" at bounding box center [484, 356] width 391 height 31
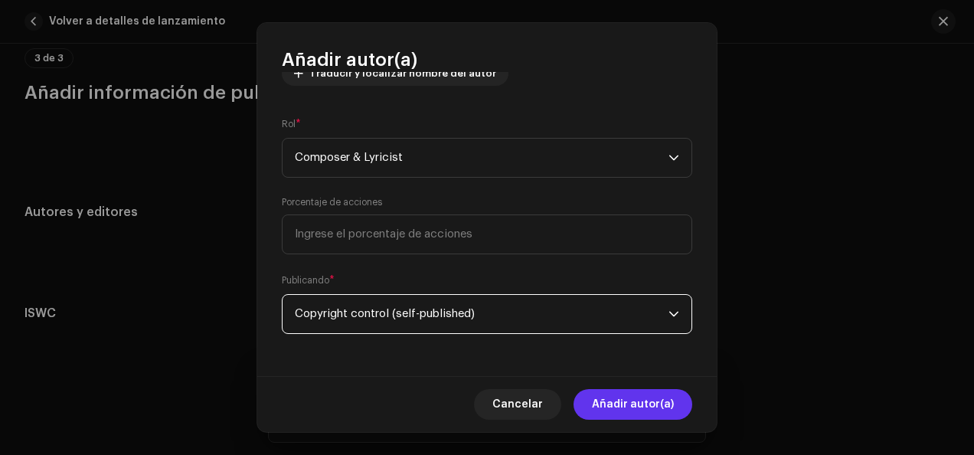
click at [655, 411] on span "Añadir autor(a)" at bounding box center [633, 404] width 82 height 31
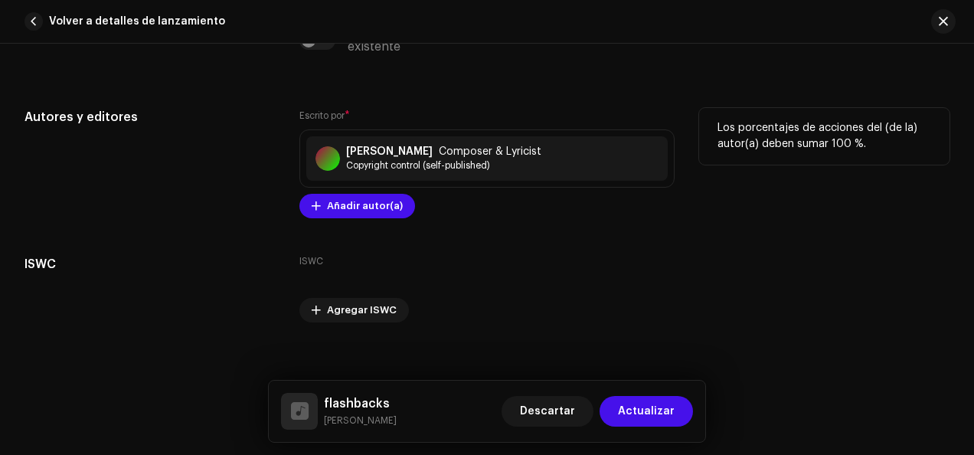
scroll to position [3091, 0]
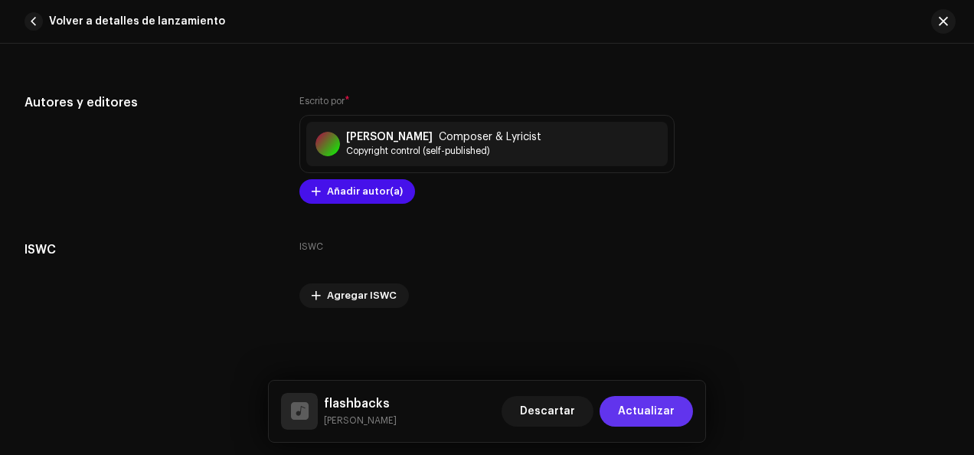
click at [684, 407] on button "Actualizar" at bounding box center [646, 411] width 93 height 31
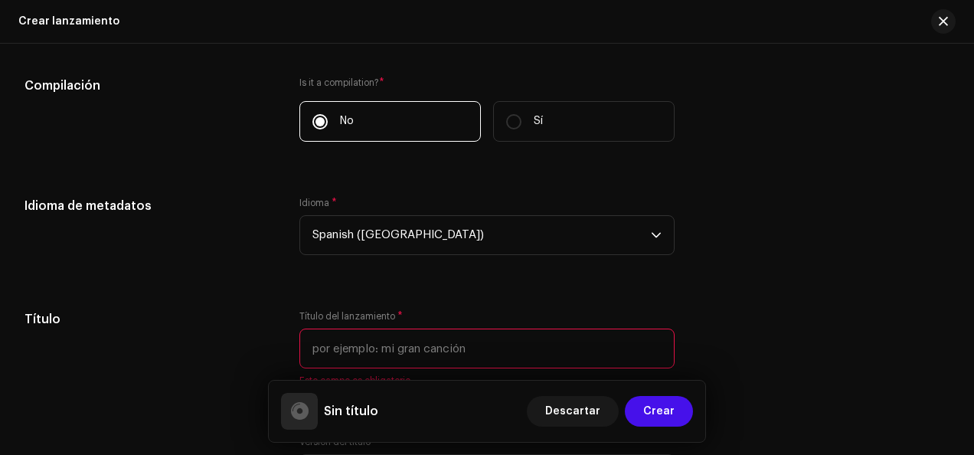
scroll to position [1225, 0]
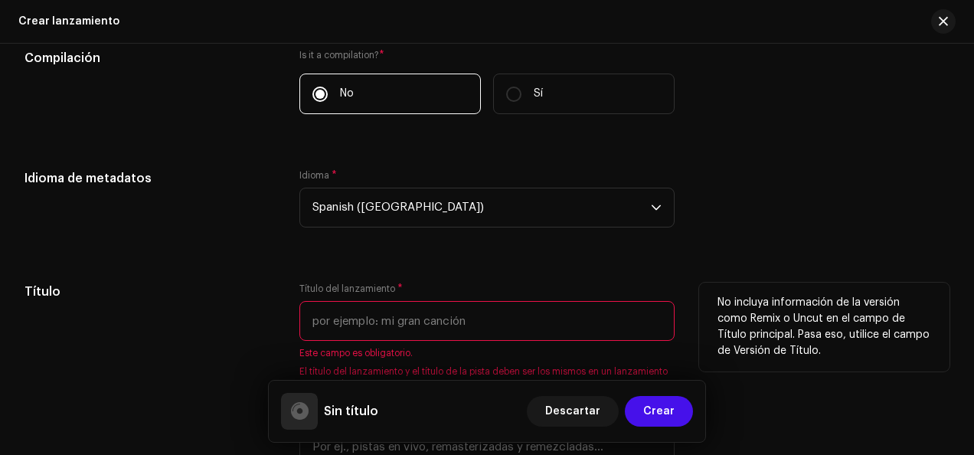
click at [427, 319] on input "text" at bounding box center [486, 321] width 375 height 40
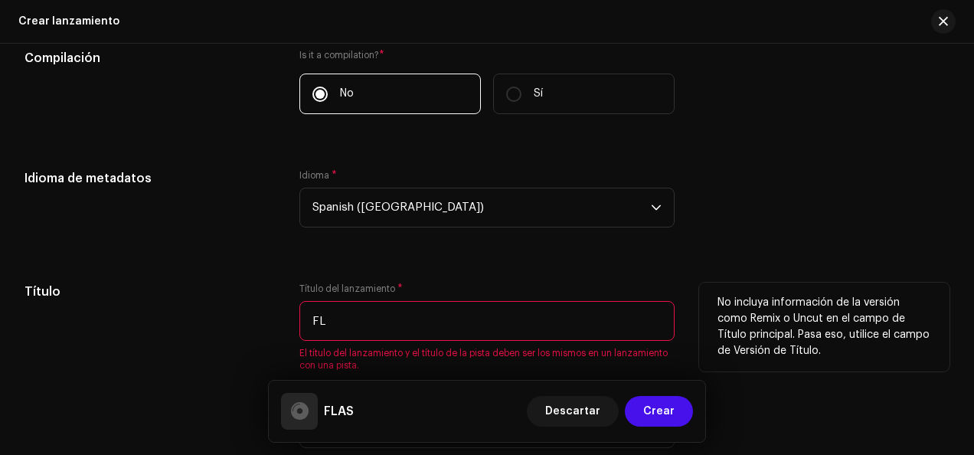
type input "F"
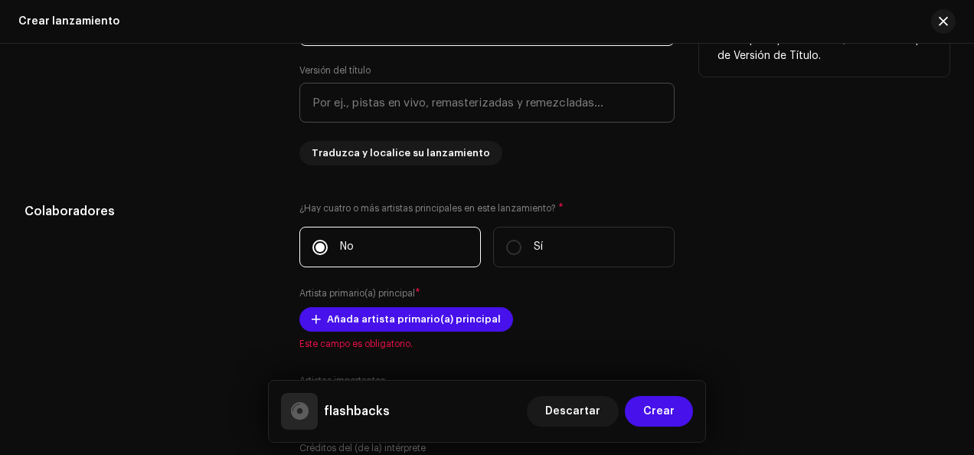
scroll to position [1532, 0]
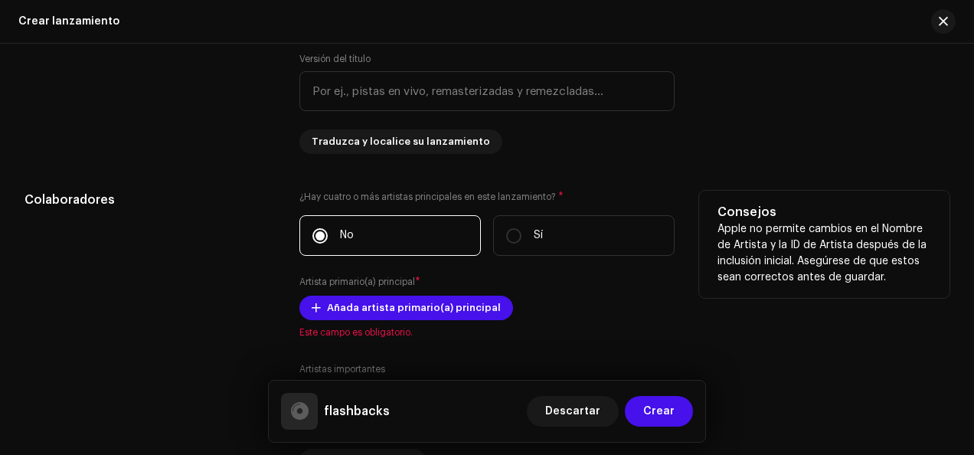
type input "flashbacks"
click at [462, 298] on div "¿Hay cuatro o más artistas principales en este lanzamiento? * No Sí Artista pri…" at bounding box center [486, 376] width 375 height 371
click at [462, 306] on span "Añada artista primario(a) principal" at bounding box center [414, 308] width 174 height 31
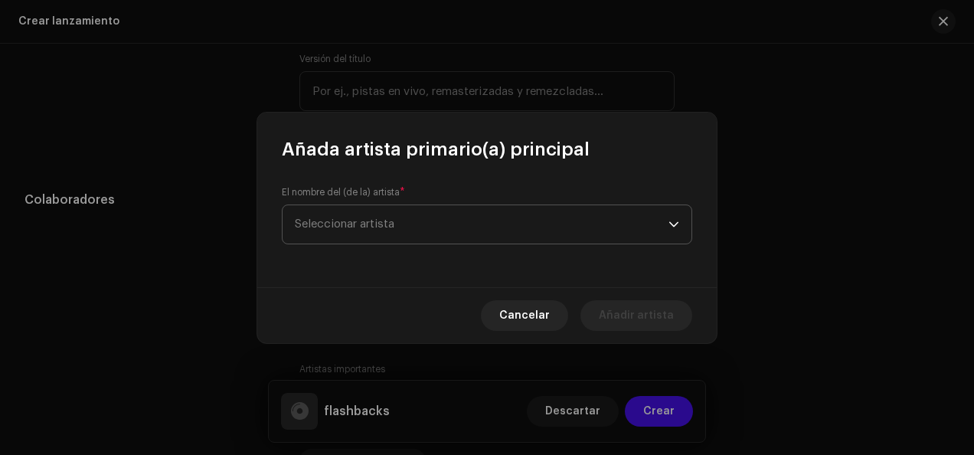
click at [451, 223] on span "Seleccionar artista" at bounding box center [482, 224] width 374 height 38
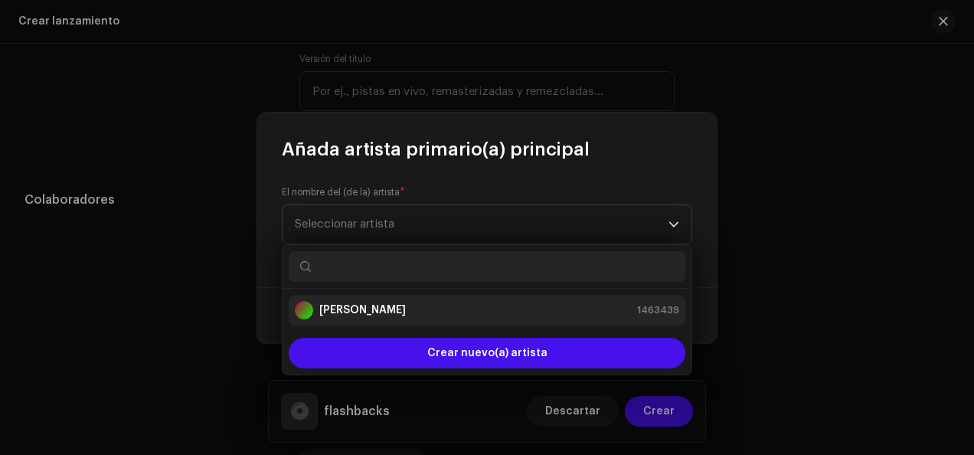
click at [441, 304] on div "[PERSON_NAME] 1463439" at bounding box center [487, 310] width 384 height 18
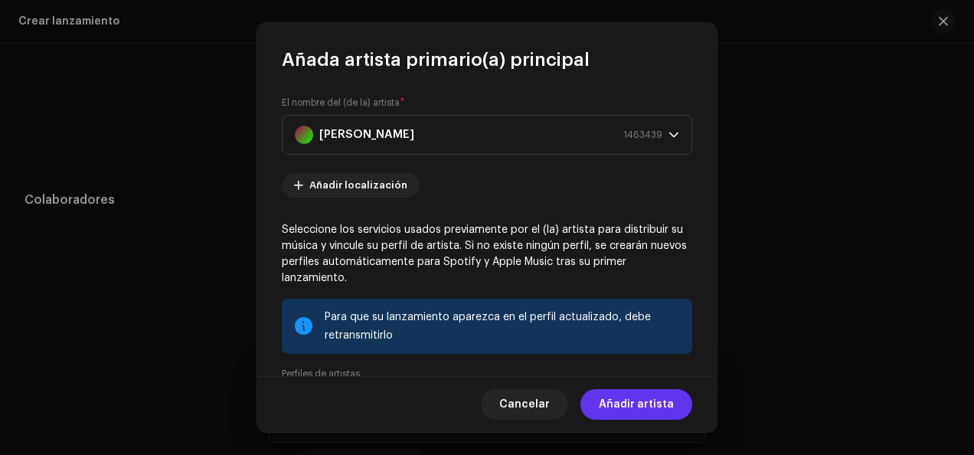
click at [659, 396] on span "Añadir artista" at bounding box center [636, 404] width 75 height 31
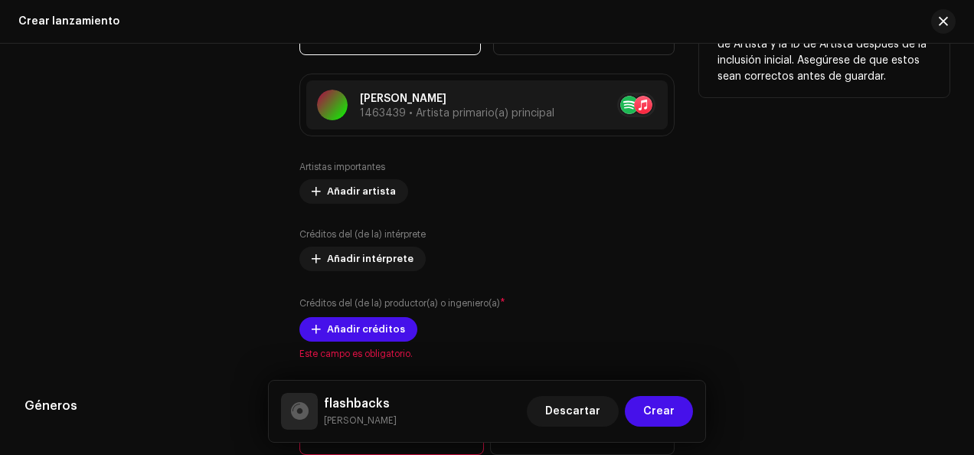
scroll to position [1838, 0]
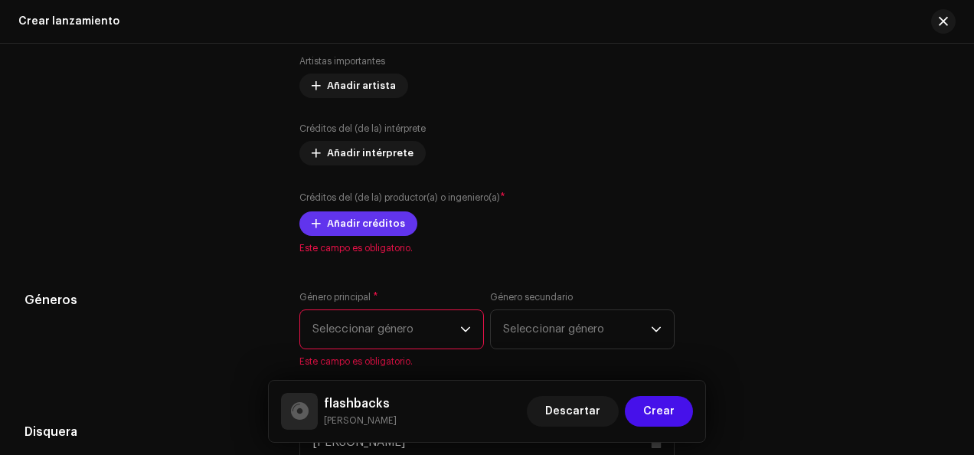
click at [357, 226] on span "Añadir créditos" at bounding box center [366, 223] width 78 height 31
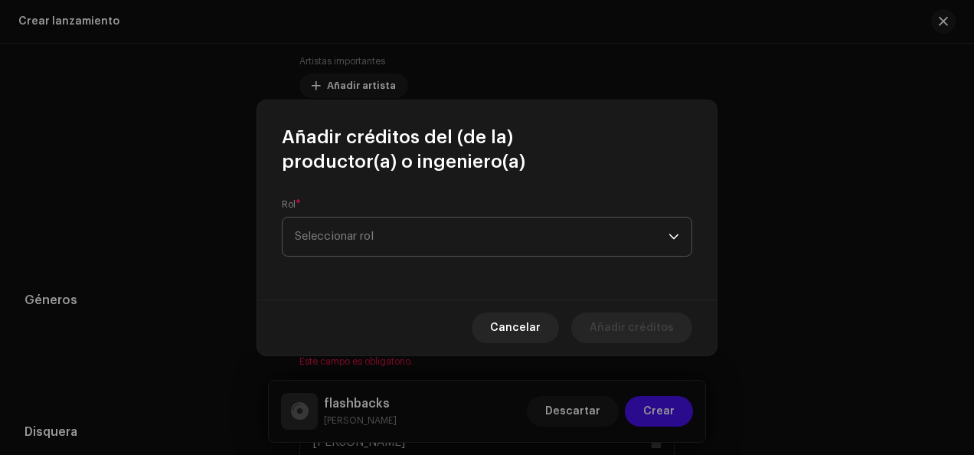
click at [364, 237] on span "Seleccionar rol" at bounding box center [482, 237] width 374 height 38
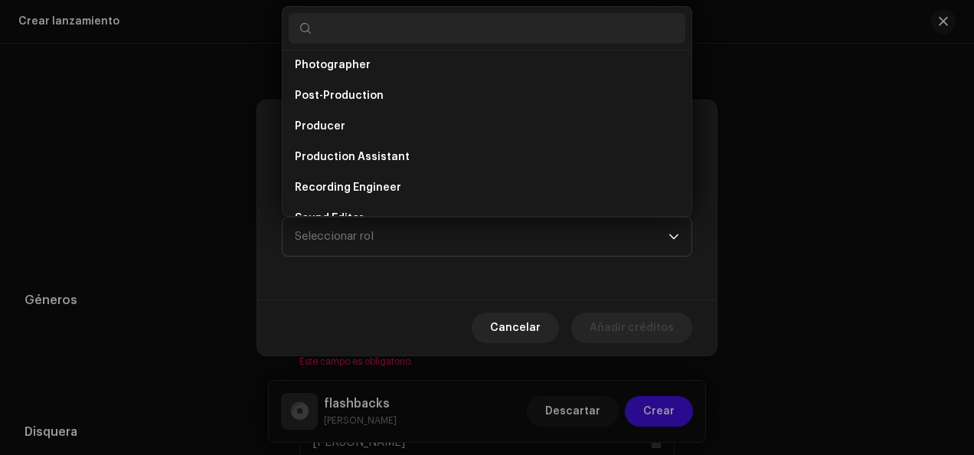
scroll to position [561, 0]
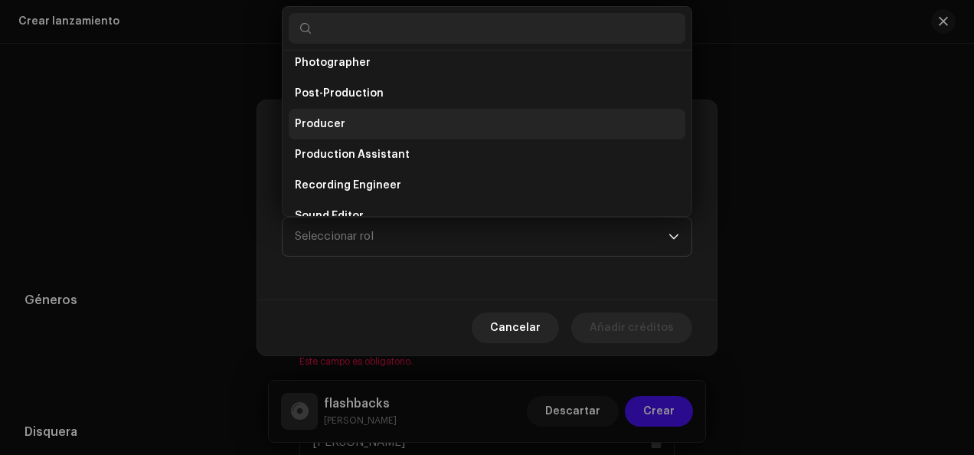
click at [387, 110] on li "Producer" at bounding box center [487, 124] width 397 height 31
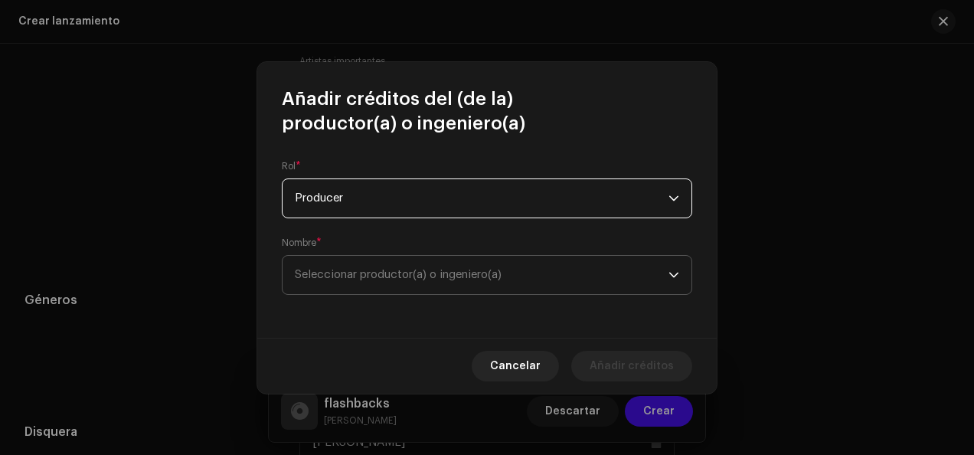
click at [483, 288] on span "Seleccionar productor(a) o ingeniero(a)" at bounding box center [482, 275] width 374 height 38
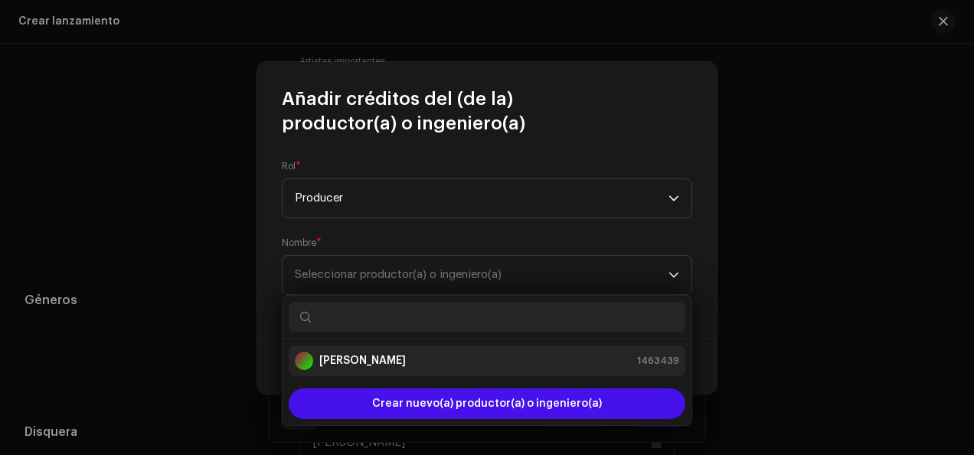
click at [470, 348] on li "[PERSON_NAME] 1463439" at bounding box center [487, 360] width 397 height 31
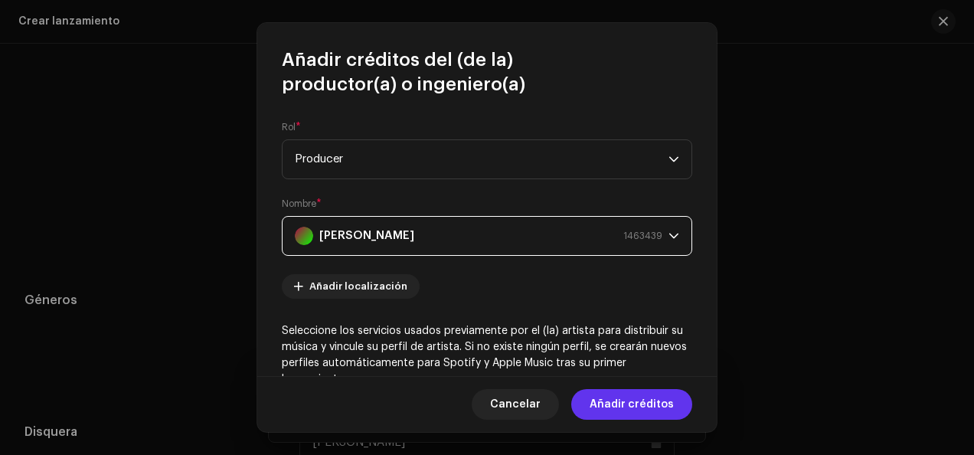
click at [642, 411] on span "Añadir créditos" at bounding box center [632, 404] width 84 height 31
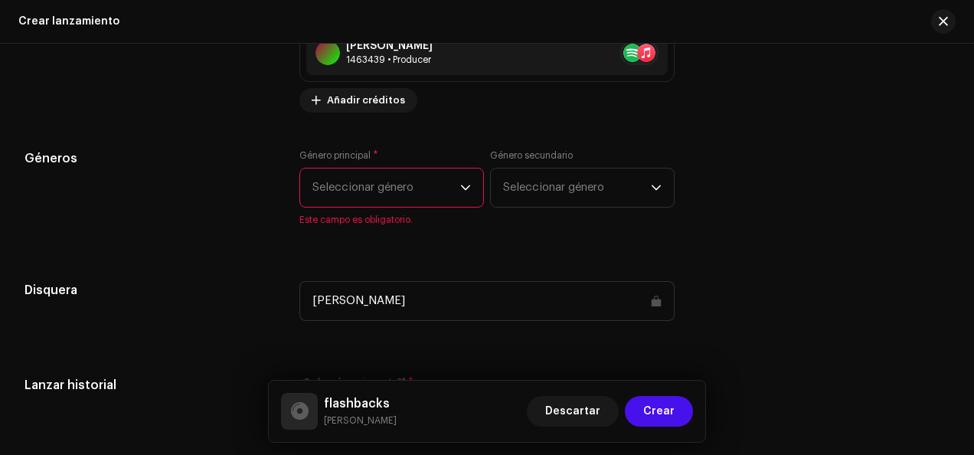
scroll to position [2145, 0]
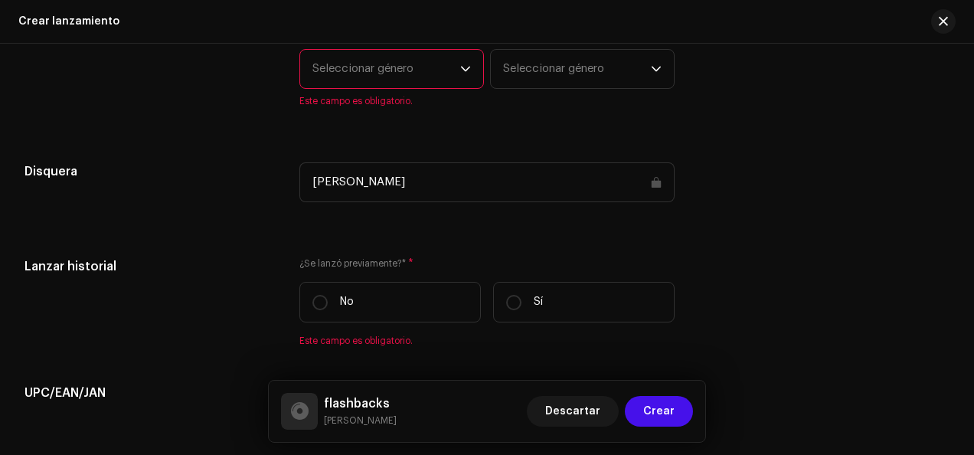
click at [365, 100] on span "Este campo es obligatorio." at bounding box center [391, 101] width 185 height 12
click at [371, 69] on span "Seleccionar género" at bounding box center [387, 69] width 148 height 38
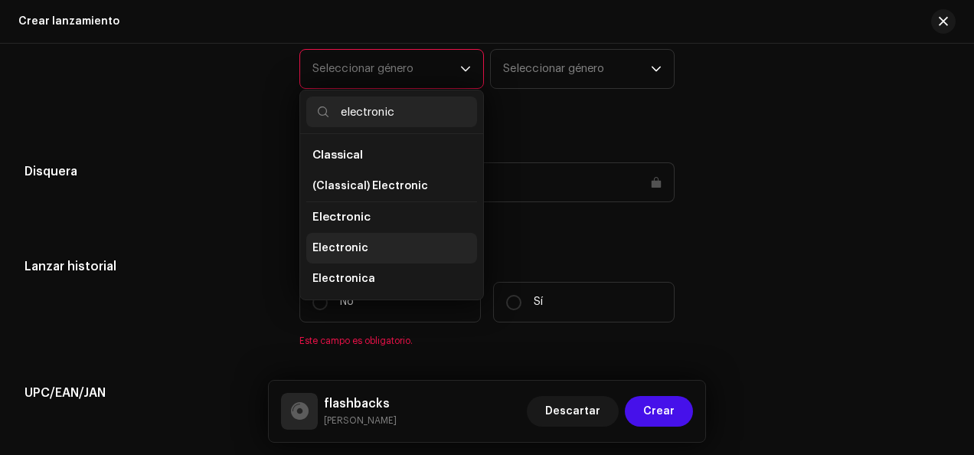
type input "electronic"
click at [357, 245] on span "Electronic" at bounding box center [341, 248] width 56 height 15
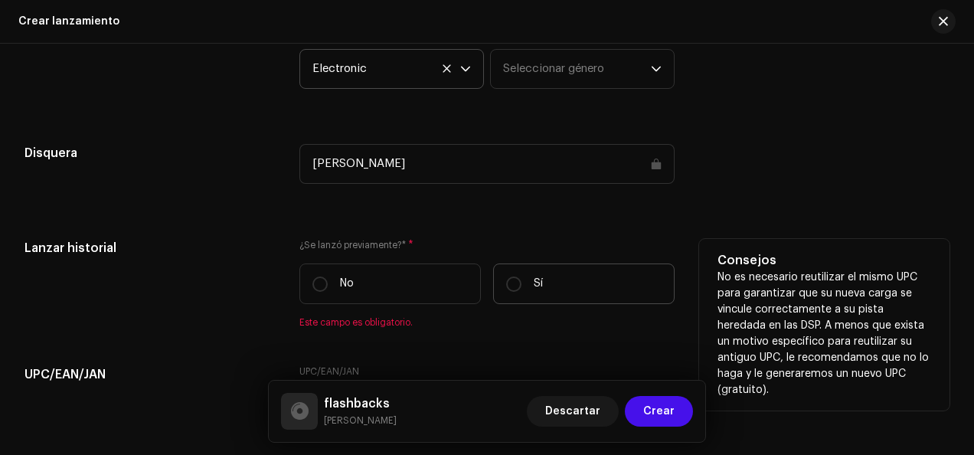
click at [548, 272] on label "Sí" at bounding box center [584, 283] width 182 height 41
click at [522, 277] on input "Sí" at bounding box center [513, 284] width 15 height 15
radio input "true"
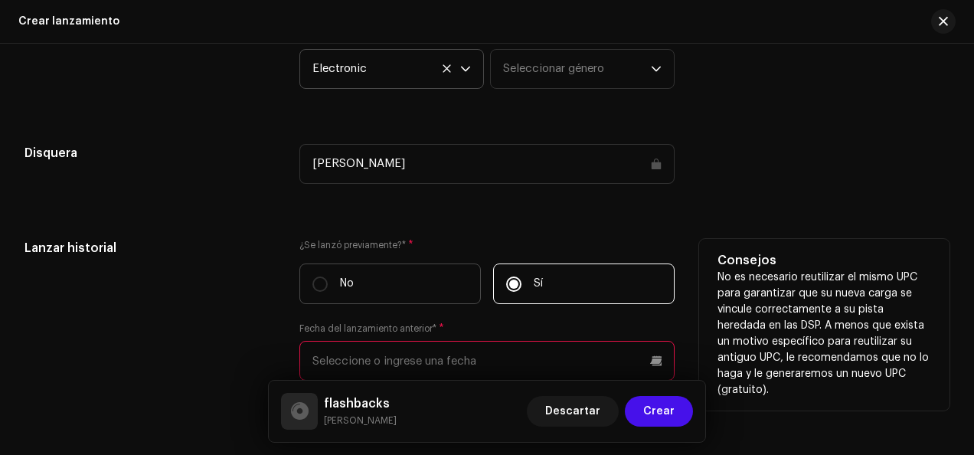
click at [427, 288] on label "No" at bounding box center [390, 283] width 182 height 41
click at [328, 288] on input "No" at bounding box center [320, 284] width 15 height 15
radio input "true"
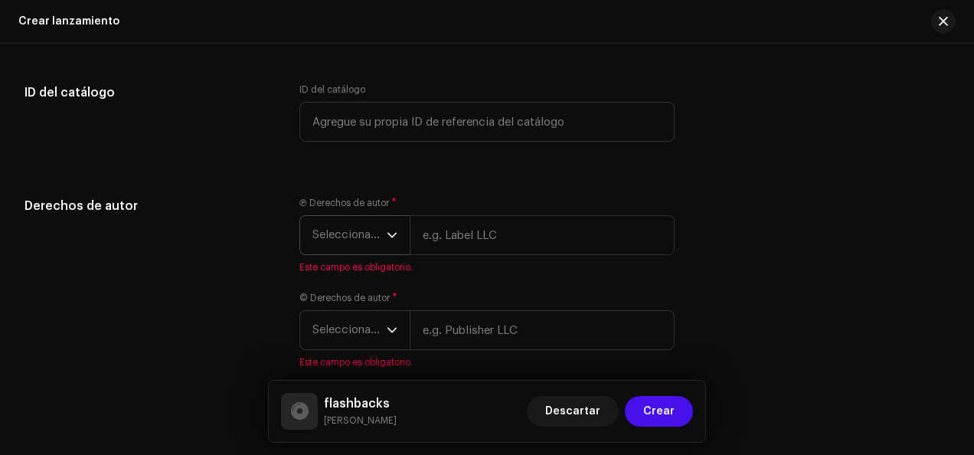
click at [370, 255] on p-select "Seleccionar año" at bounding box center [354, 235] width 110 height 40
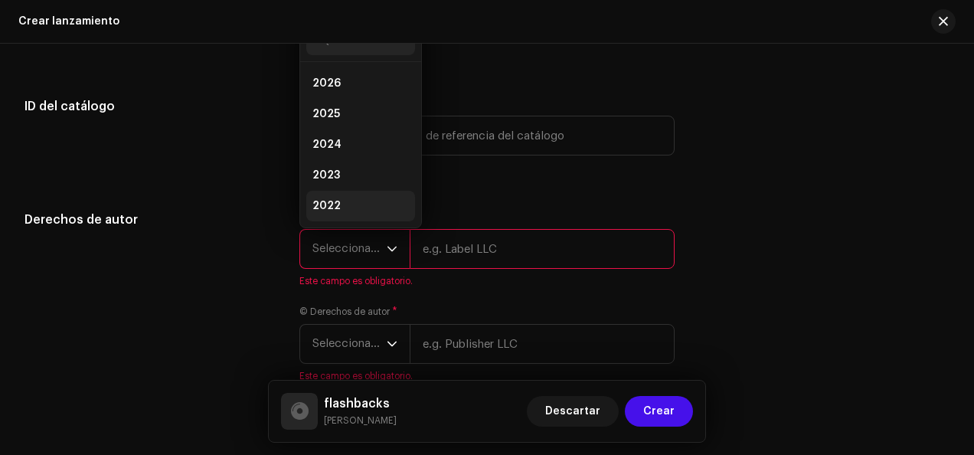
scroll to position [25, 0]
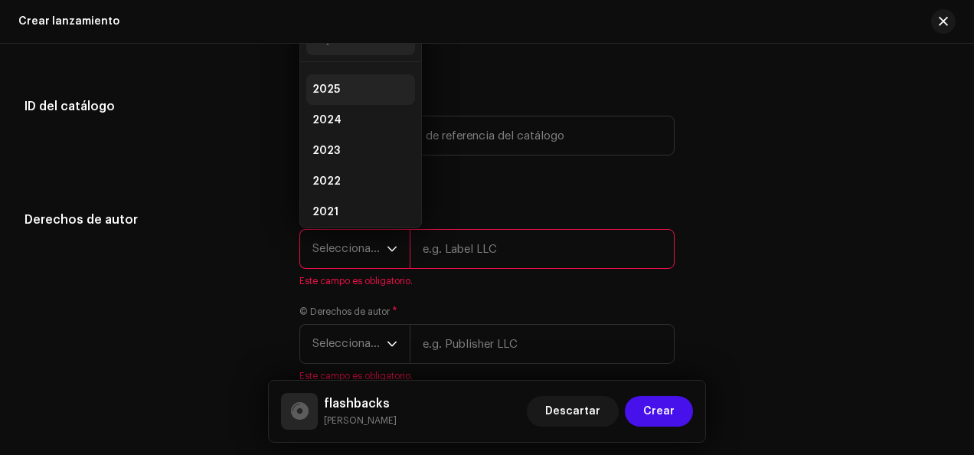
click at [343, 97] on li "2025" at bounding box center [360, 89] width 109 height 31
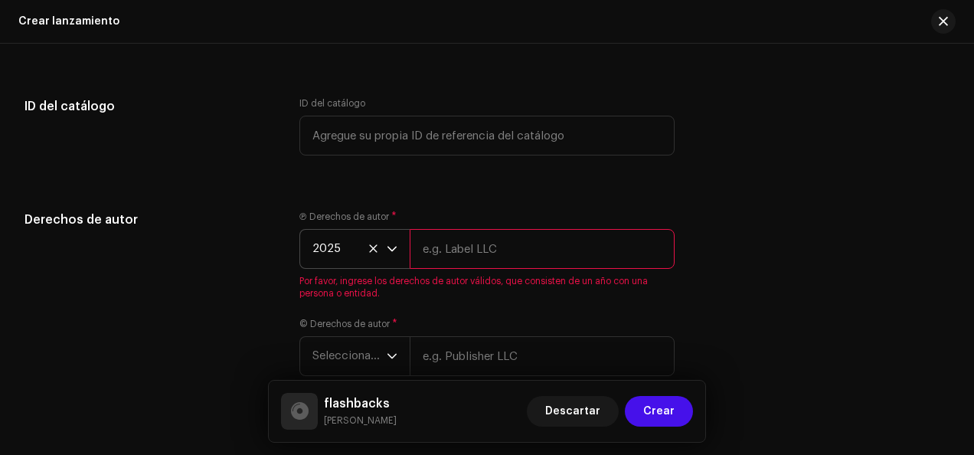
click at [479, 244] on input "text" at bounding box center [542, 249] width 265 height 40
type input "[PERSON_NAME]"
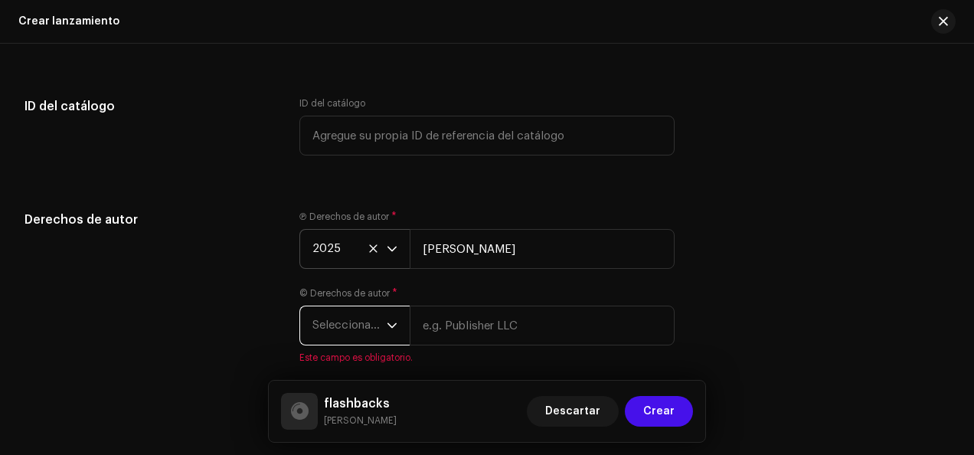
click at [365, 338] on span "Seleccionar año" at bounding box center [350, 325] width 74 height 38
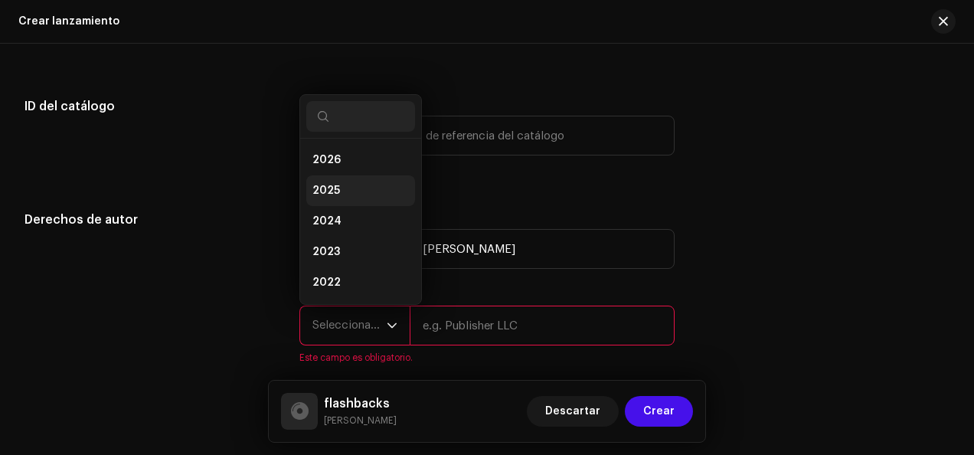
click at [348, 198] on li "2025" at bounding box center [360, 190] width 109 height 31
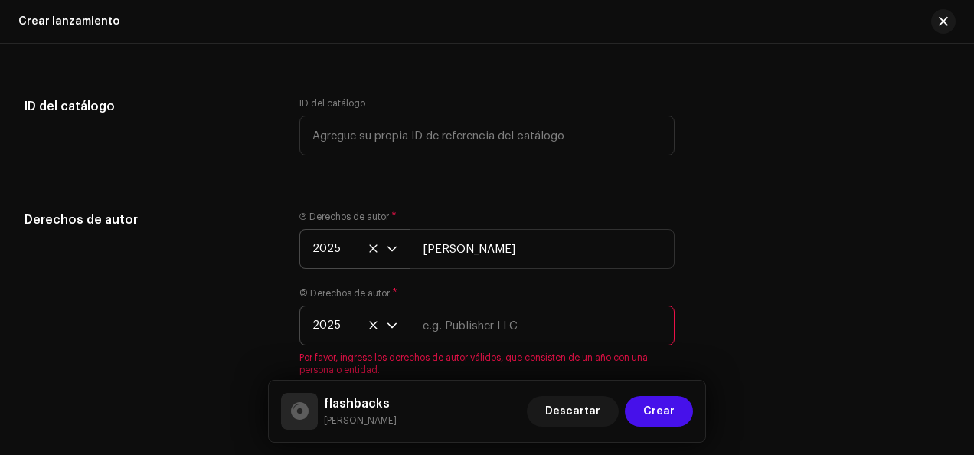
click at [489, 350] on div "© Derechos de autor * 2025 Por favor, ingrese los derechos de autor válidos, qu…" at bounding box center [486, 331] width 375 height 89
click at [489, 342] on input "text" at bounding box center [542, 326] width 265 height 40
type input "[PERSON_NAME]"
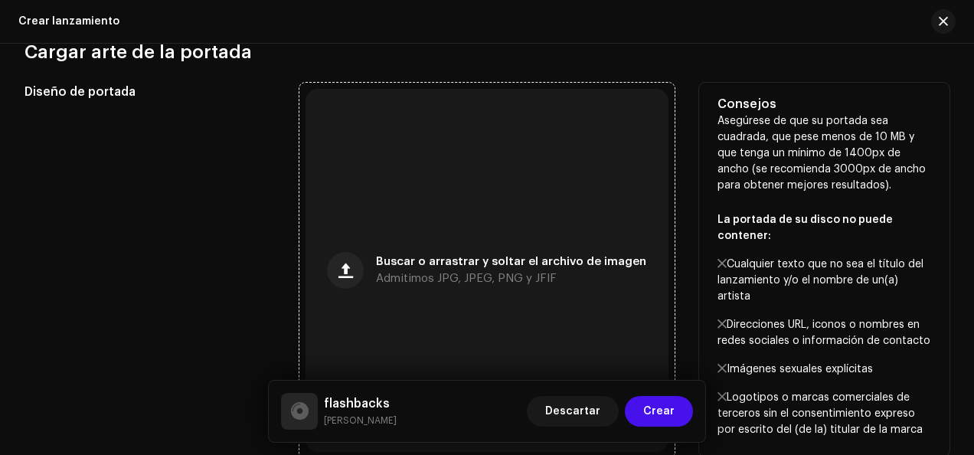
scroll to position [582, 0]
click at [451, 243] on div "Buscar o arrastrar y soltar el archivo de imagen Admitimos JPG, JPEG, PNG y JFIF" at bounding box center [487, 269] width 363 height 363
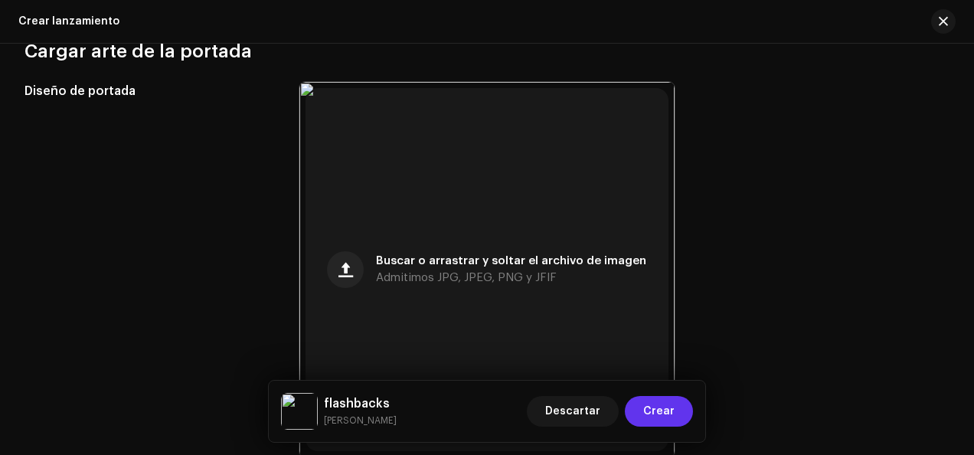
click at [673, 413] on span "Crear" at bounding box center [658, 411] width 31 height 31
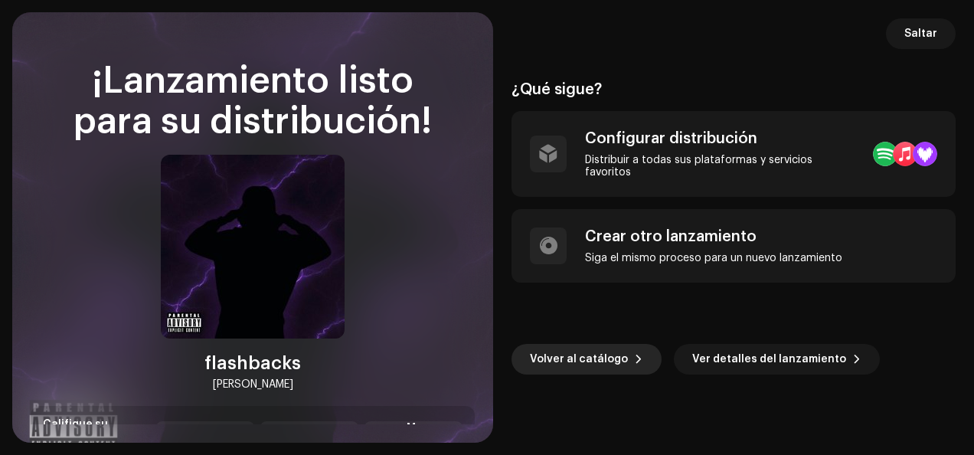
click at [620, 348] on span "Volver al catálogo" at bounding box center [579, 359] width 98 height 31
